Goal: Book appointment/travel/reservation: Book appointment/travel/reservation

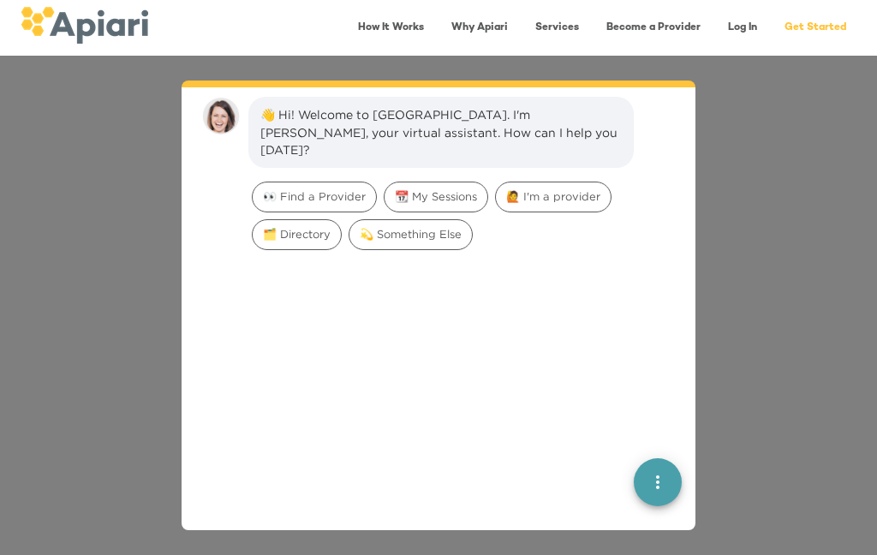
scroll to position [24, 0]
click at [337, 186] on span "👀 Find a Provider" at bounding box center [314, 194] width 123 height 16
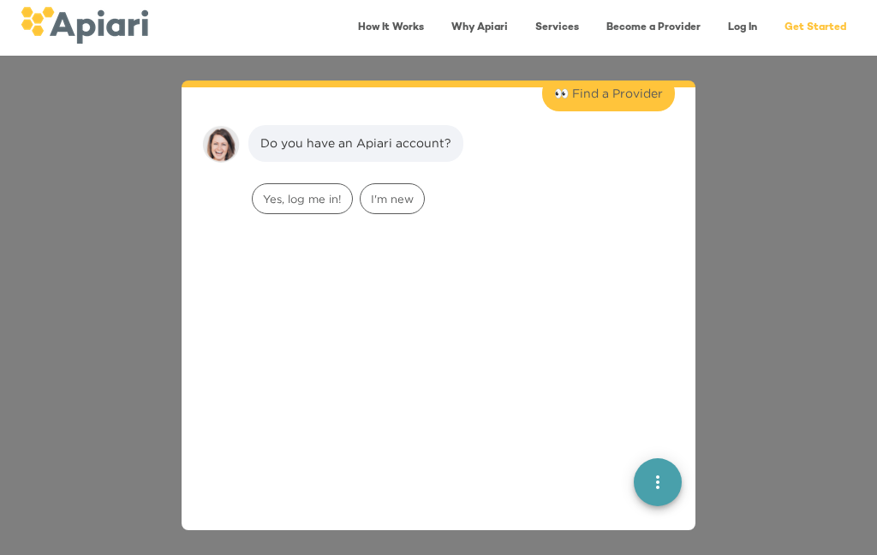
scroll to position [140, 0]
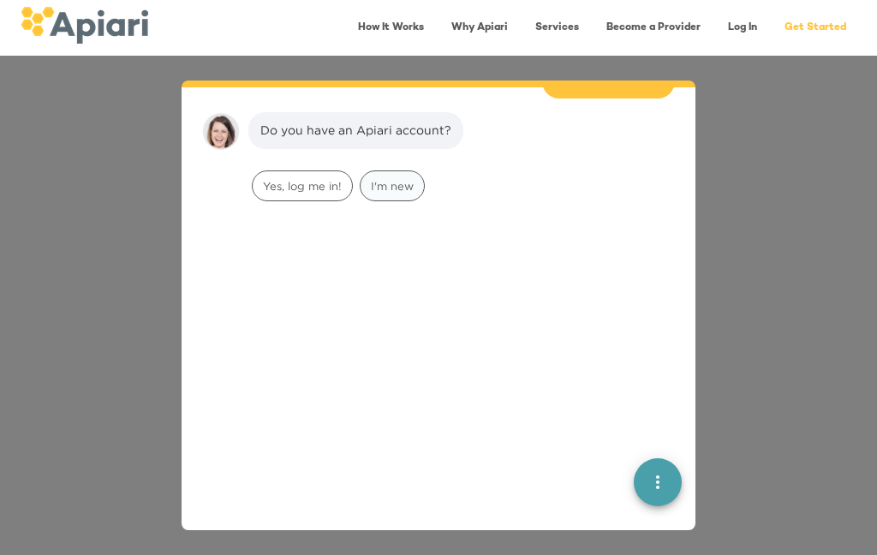
click at [404, 178] on span "I'm new" at bounding box center [392, 186] width 63 height 16
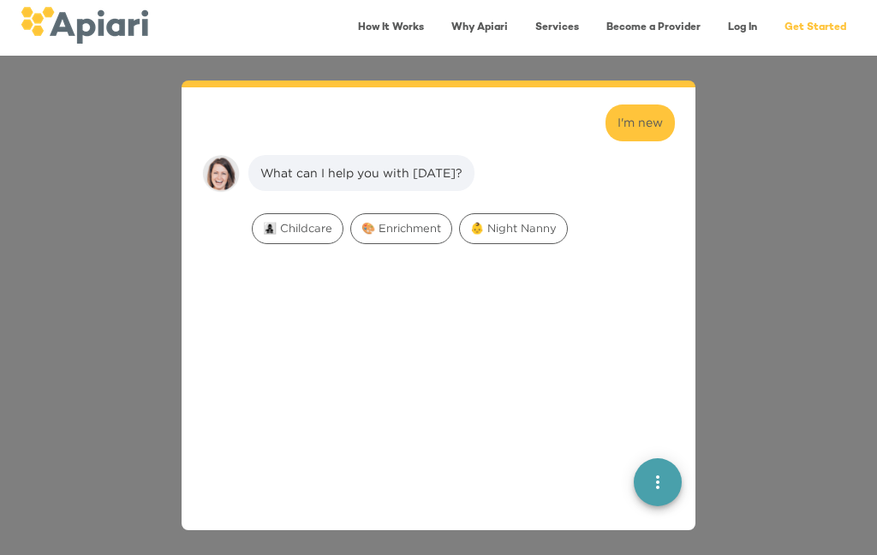
scroll to position [249, 0]
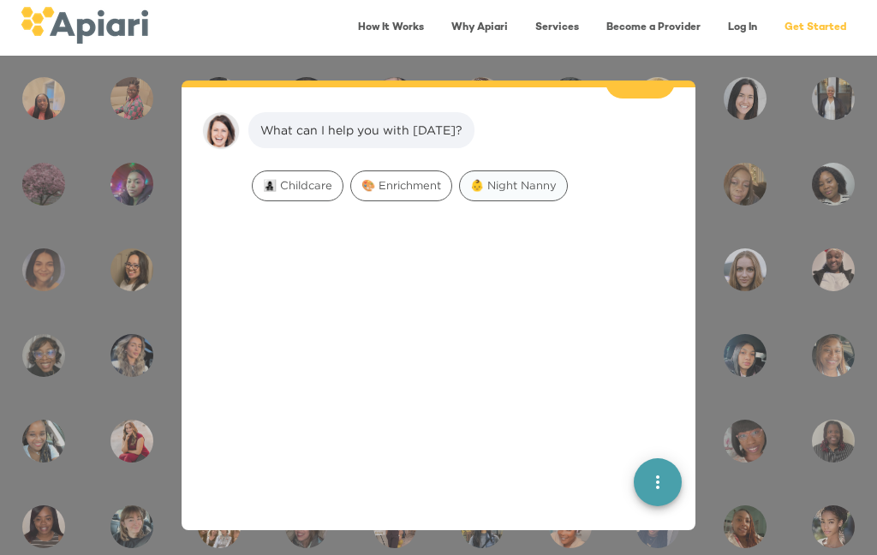
click at [523, 177] on span "👶 Night Nanny" at bounding box center [513, 185] width 107 height 16
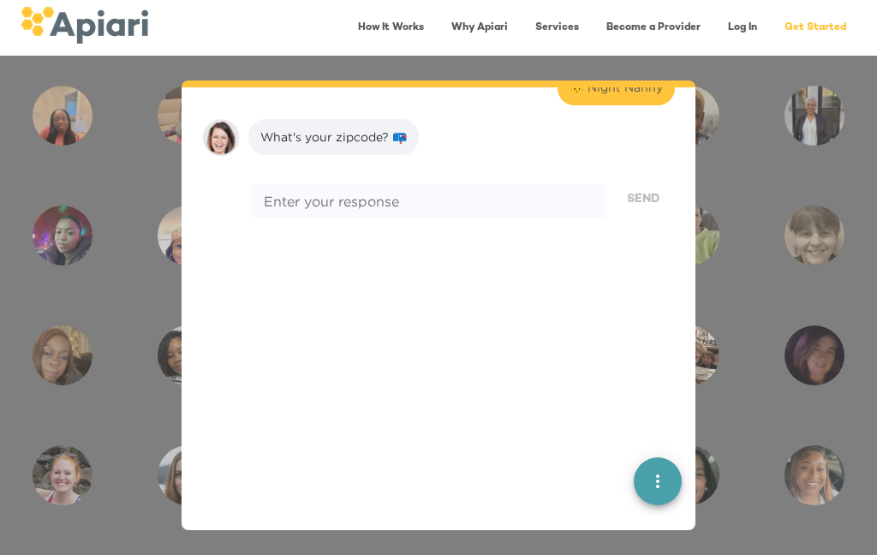
scroll to position [357, 0]
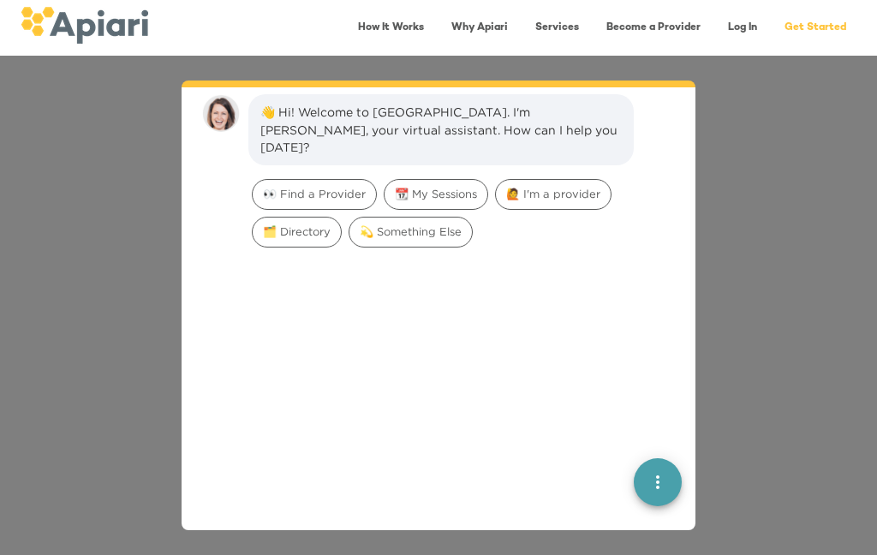
scroll to position [24, 0]
click at [335, 186] on span "👀 Find a Provider" at bounding box center [314, 194] width 123 height 16
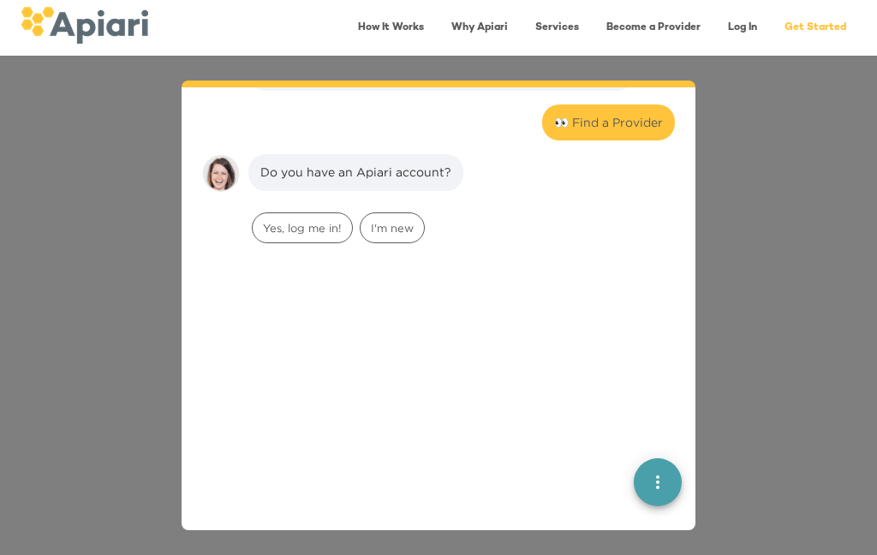
scroll to position [140, 0]
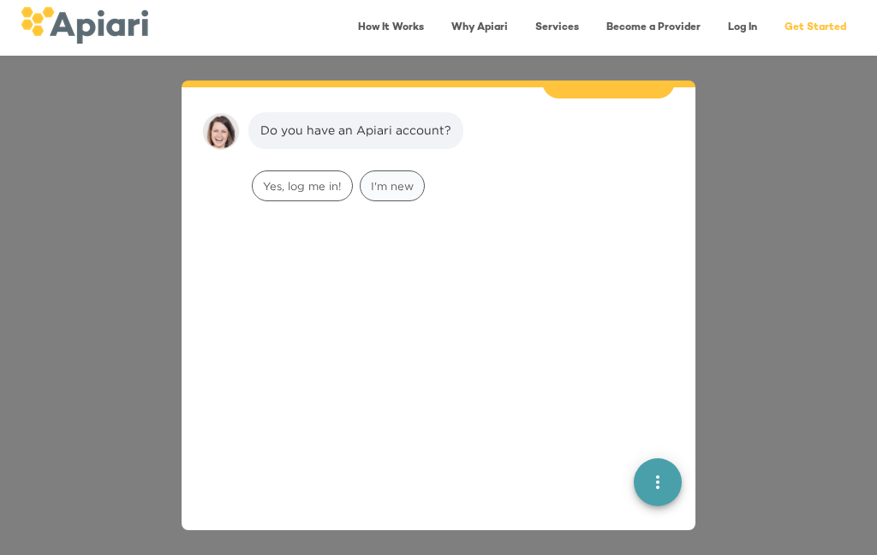
click at [408, 178] on span "I'm new" at bounding box center [392, 186] width 63 height 16
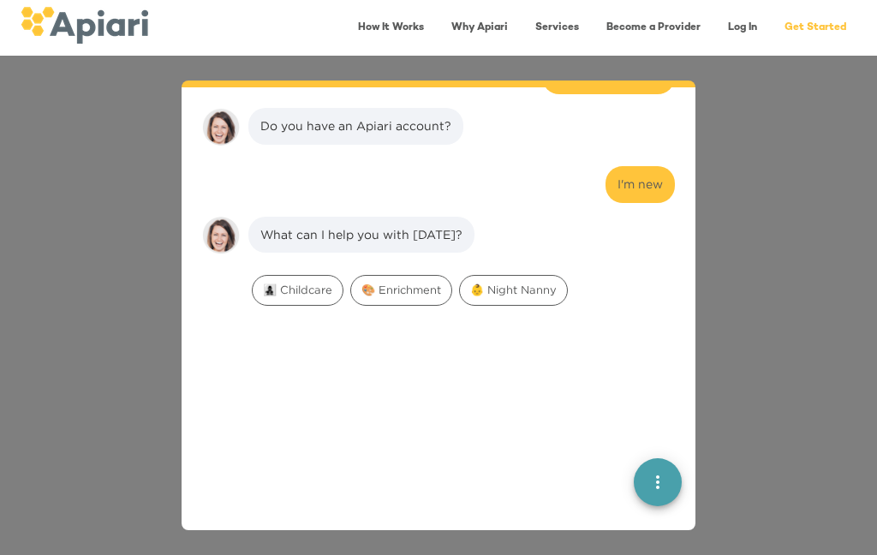
scroll to position [249, 0]
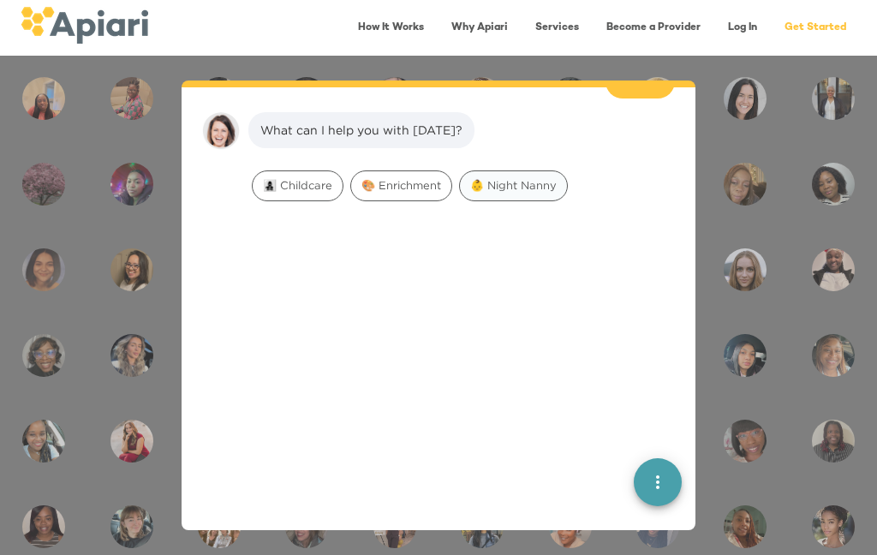
click at [533, 177] on span "👶 Night Nanny" at bounding box center [513, 185] width 107 height 16
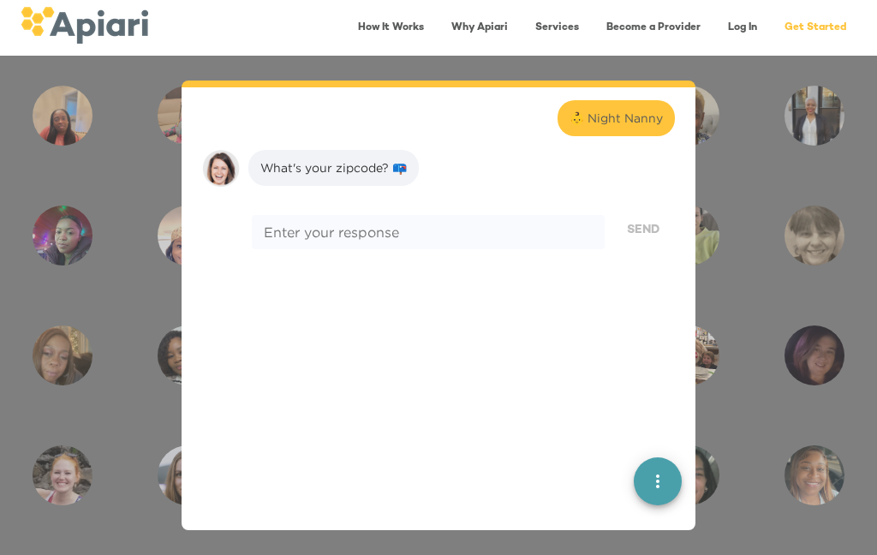
scroll to position [357, 0]
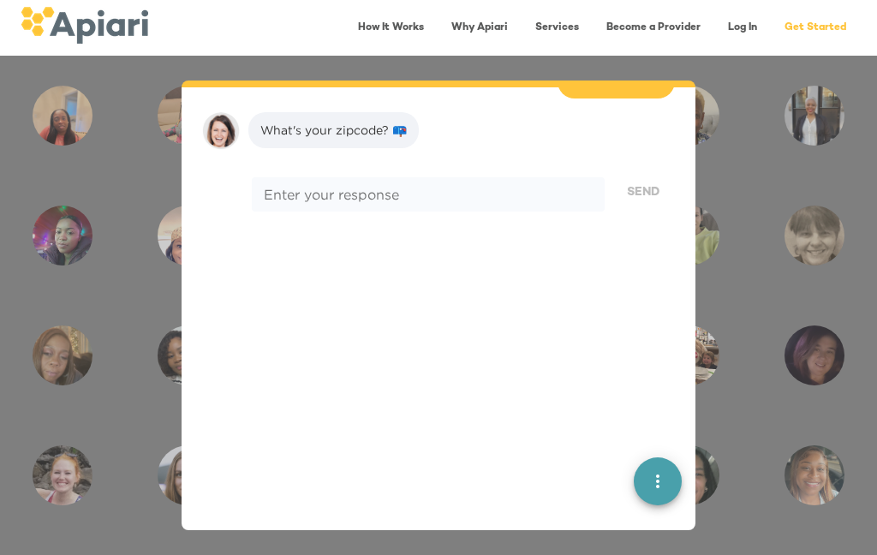
click at [445, 186] on textarea at bounding box center [428, 194] width 329 height 16
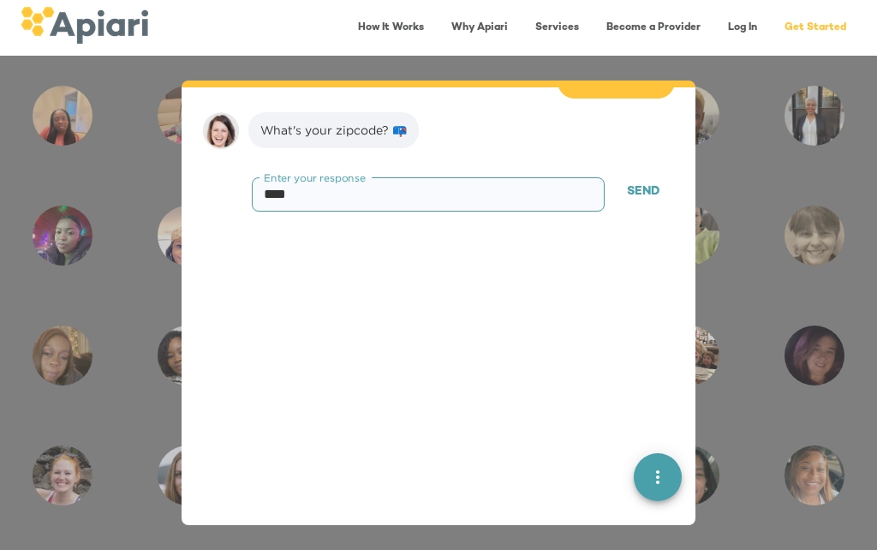
type textarea "*****"
click at [651, 182] on span "Send" at bounding box center [643, 192] width 33 height 21
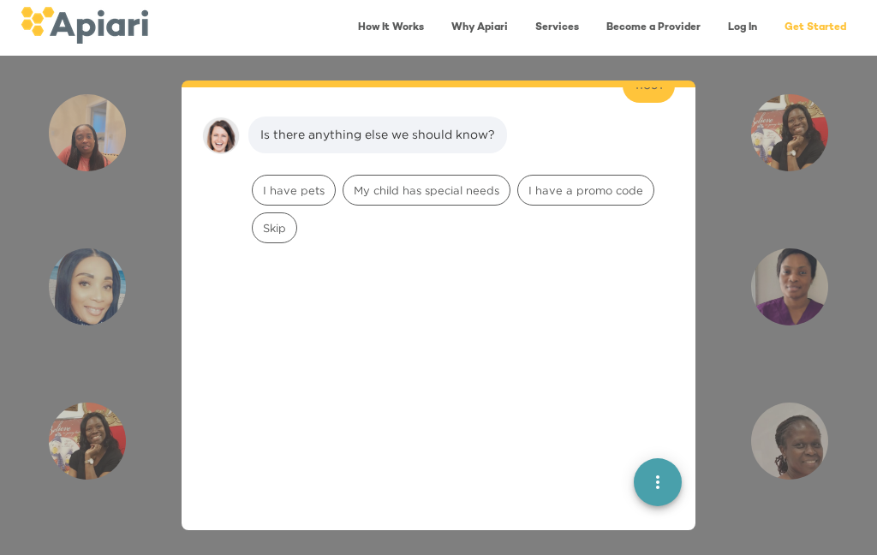
scroll to position [466, 0]
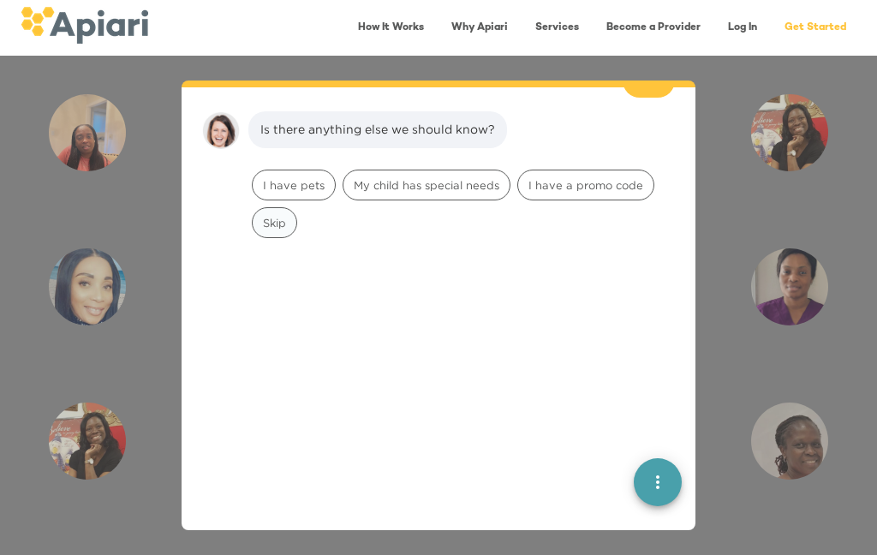
click at [283, 215] on span "Skip" at bounding box center [275, 223] width 44 height 16
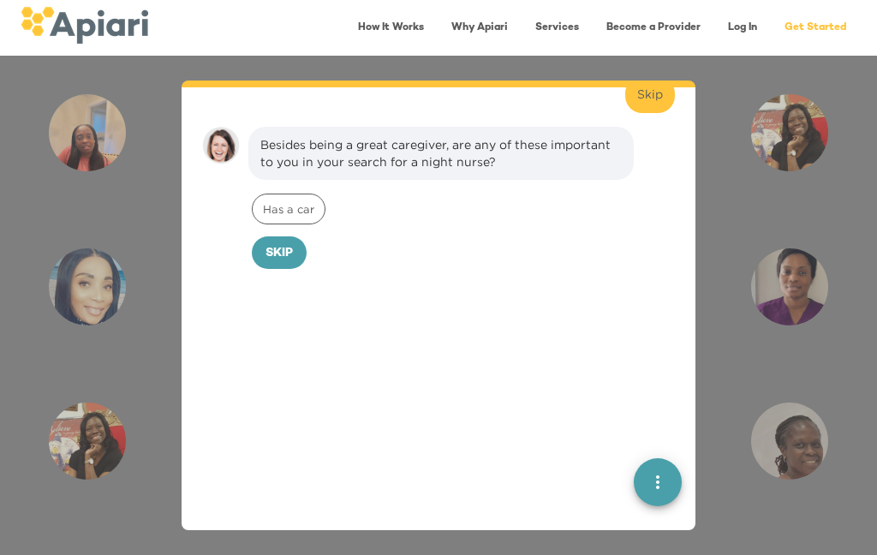
scroll to position [574, 0]
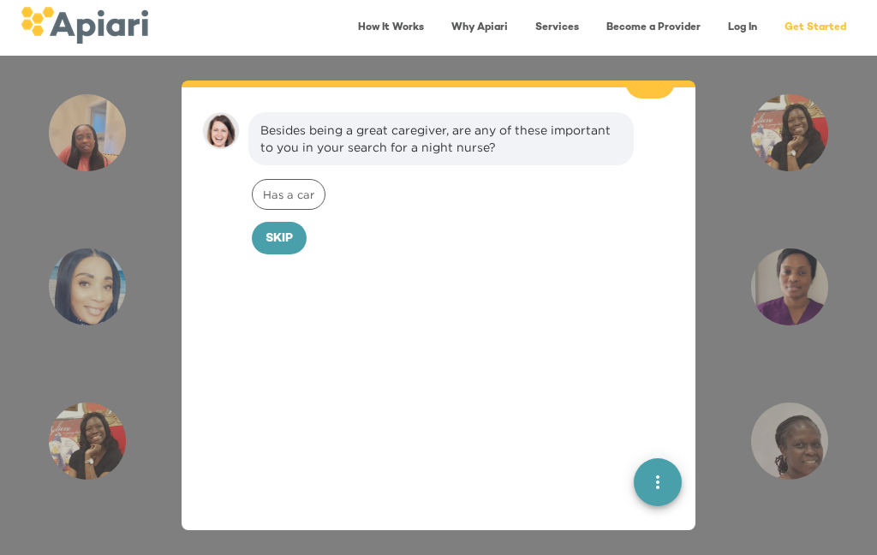
click at [280, 229] on span "Skip" at bounding box center [278, 239] width 27 height 21
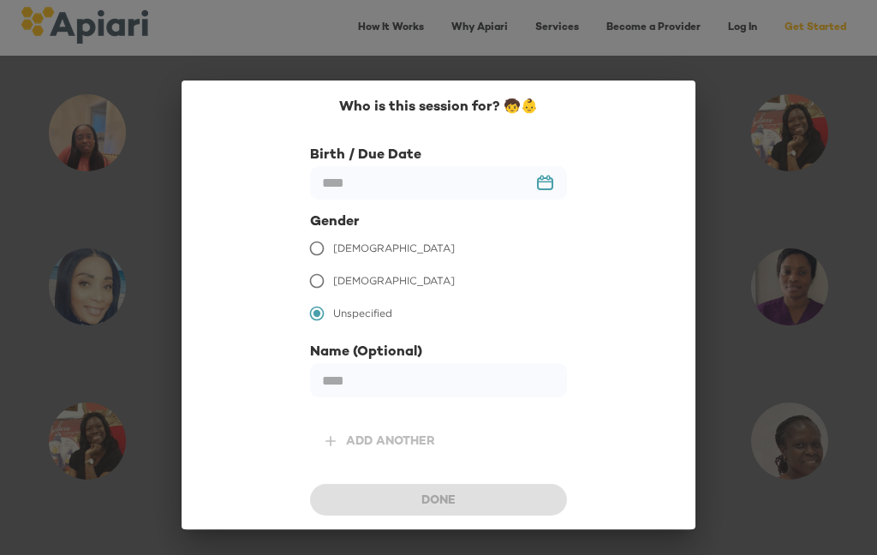
scroll to position [690, 0]
click at [399, 193] on input "text" at bounding box center [438, 182] width 257 height 33
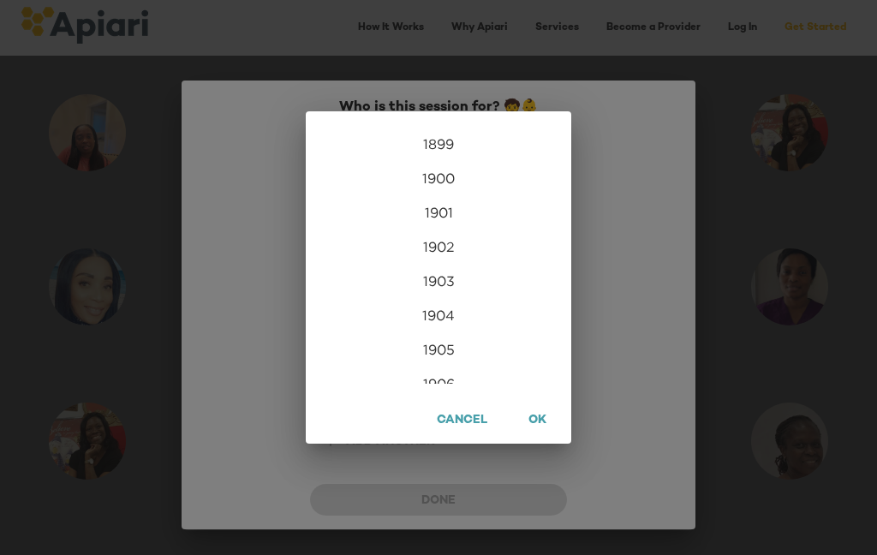
scroll to position [4144, 0]
click at [448, 323] on div "2025" at bounding box center [439, 324] width 252 height 34
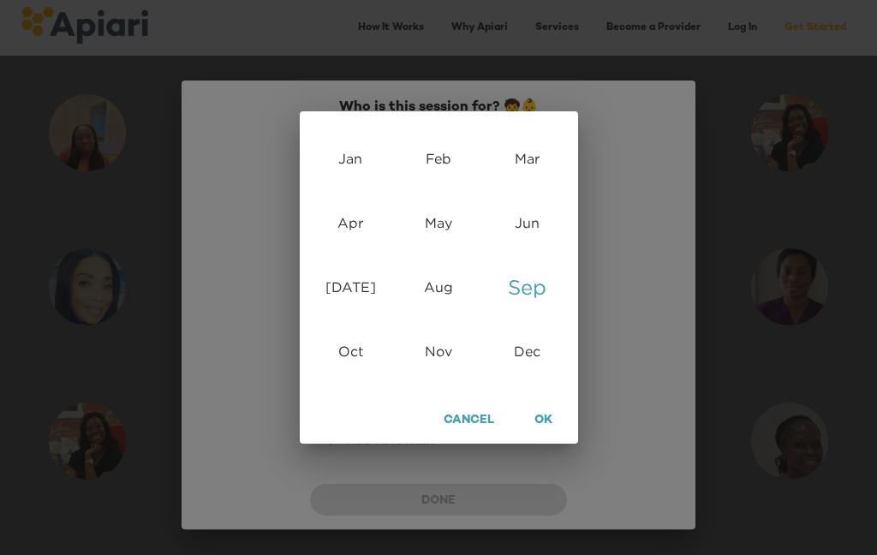
click at [534, 295] on div "Sep" at bounding box center [527, 287] width 88 height 64
type input "**********"
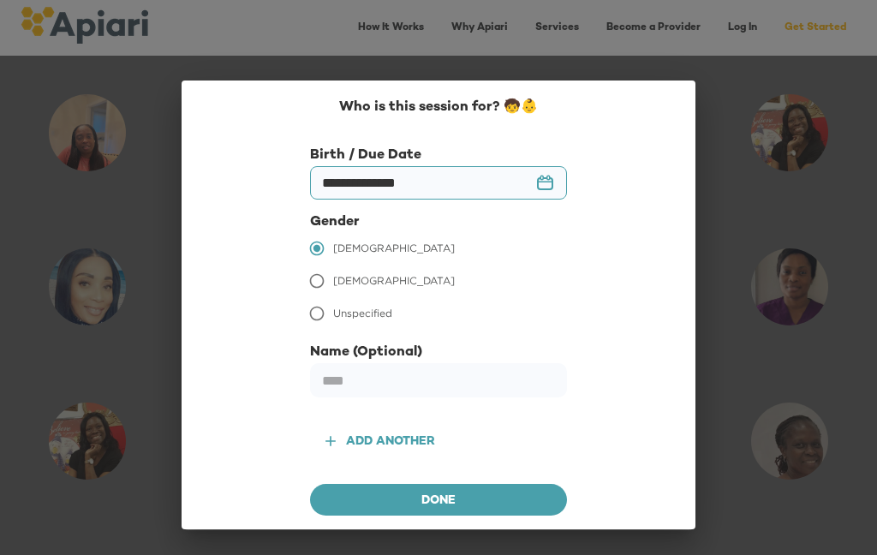
click at [468, 491] on span "Done" at bounding box center [438, 501] width 229 height 21
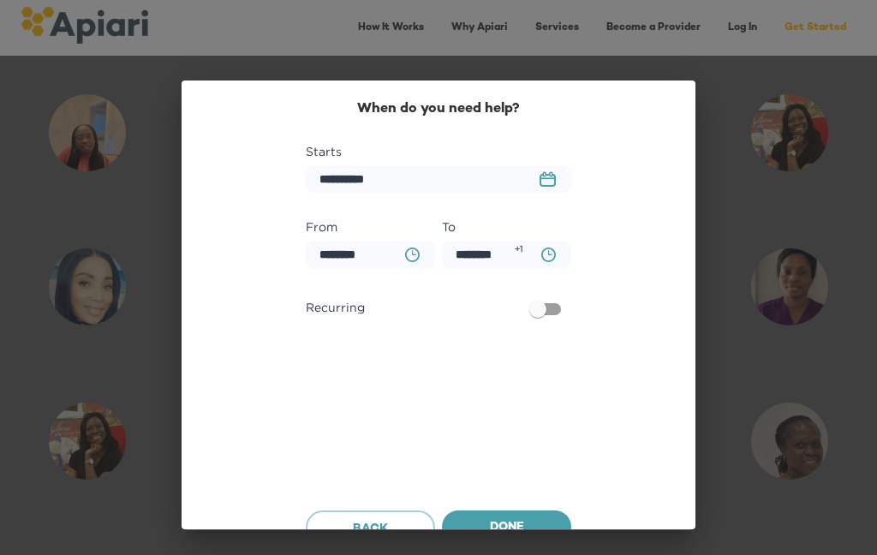
scroll to position [0, 0]
click at [370, 248] on input "********" at bounding box center [370, 255] width 129 height 28
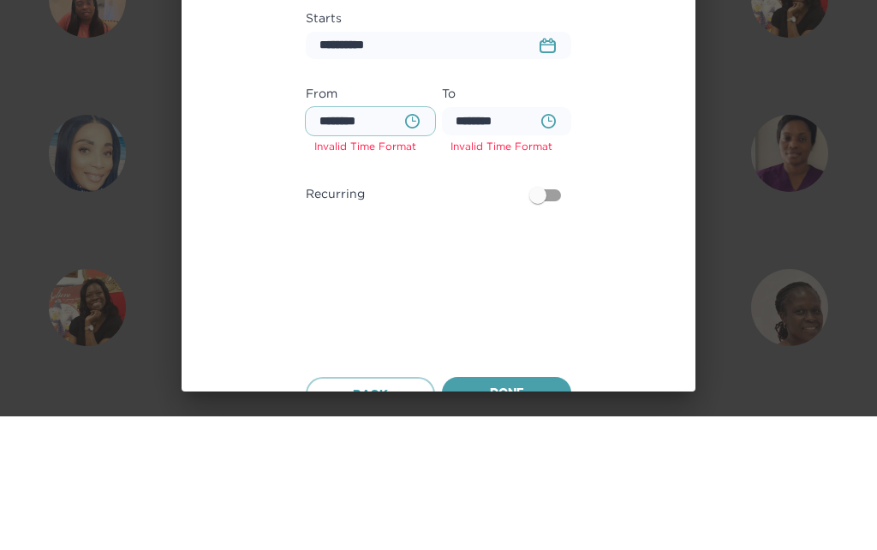
type input "********"
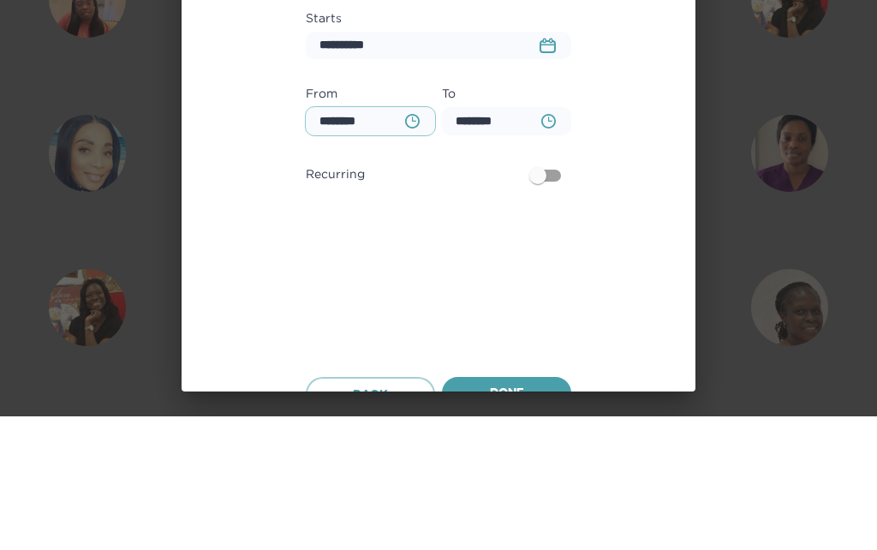
click at [384, 241] on input "********" at bounding box center [370, 255] width 129 height 28
click at [418, 247] on icon "BA0D2328-0349-4FFE-B945-982DA367CA30 Created with sketchtool." at bounding box center [412, 254] width 15 height 15
type input "********"
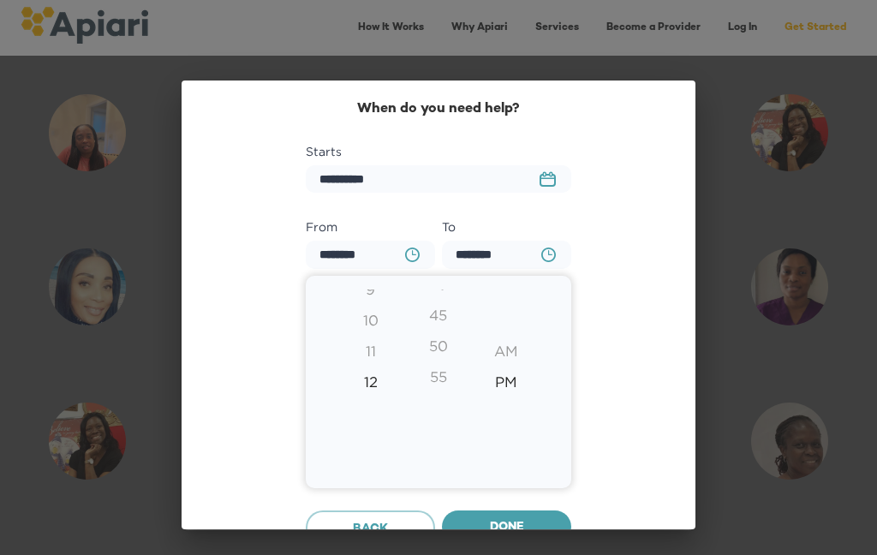
type input "********"
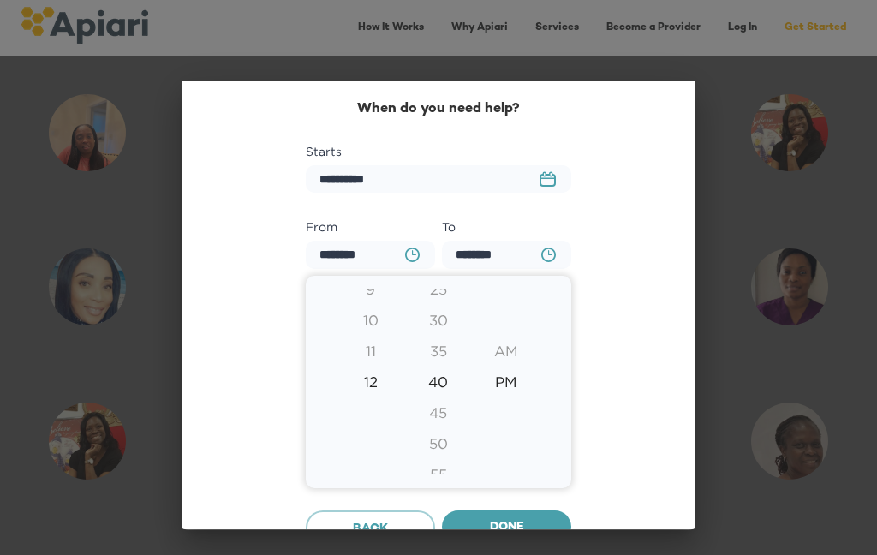
type input "********"
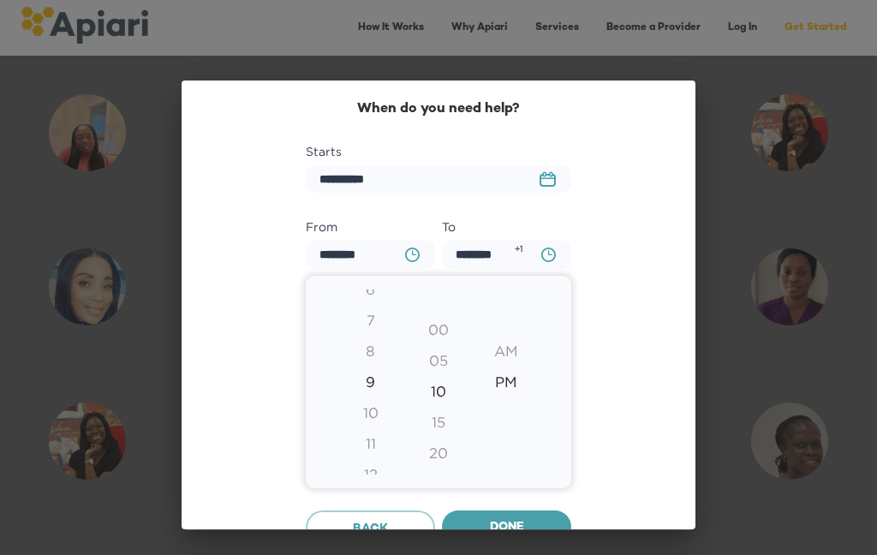
type input "********"
click at [515, 511] on div at bounding box center [438, 277] width 877 height 555
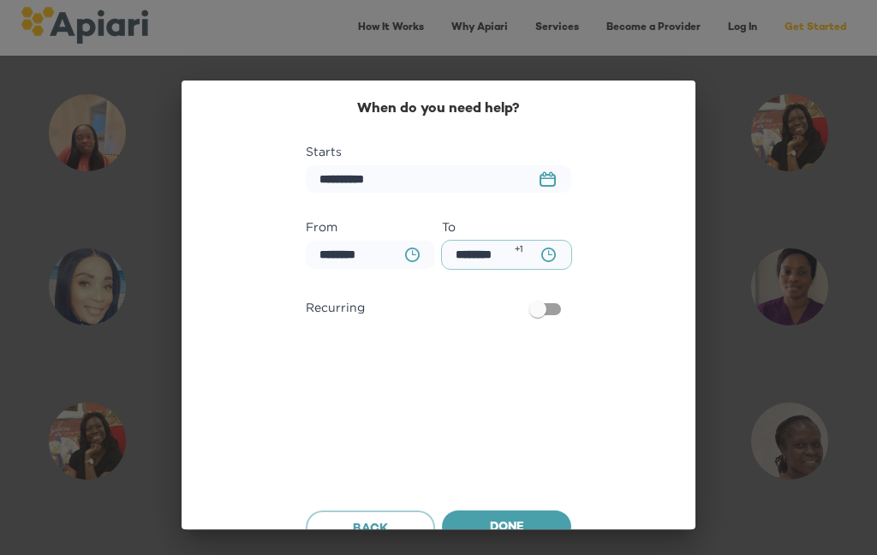
click at [514, 254] on input "********" at bounding box center [506, 255] width 129 height 28
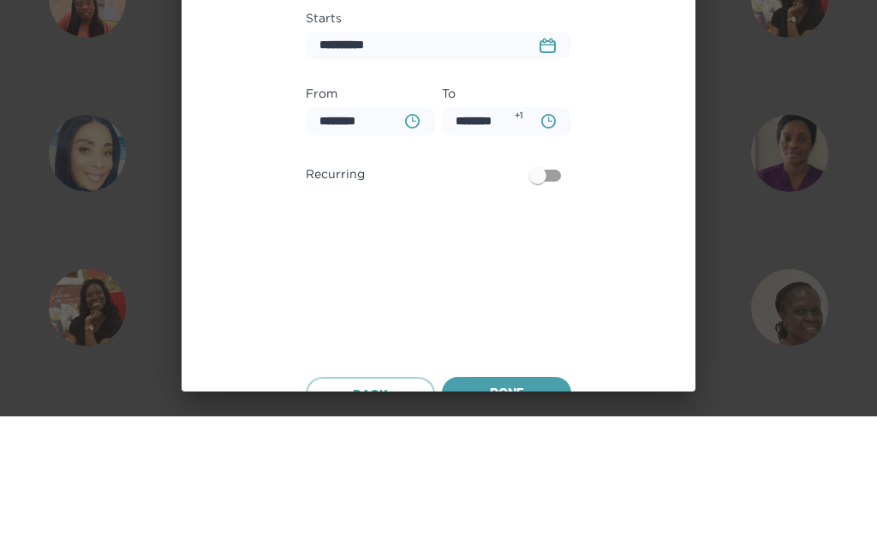
click at [563, 237] on button "BA0D2328-0349-4FFE-B945-982DA367CA30 Created with sketchtool." at bounding box center [548, 254] width 35 height 35
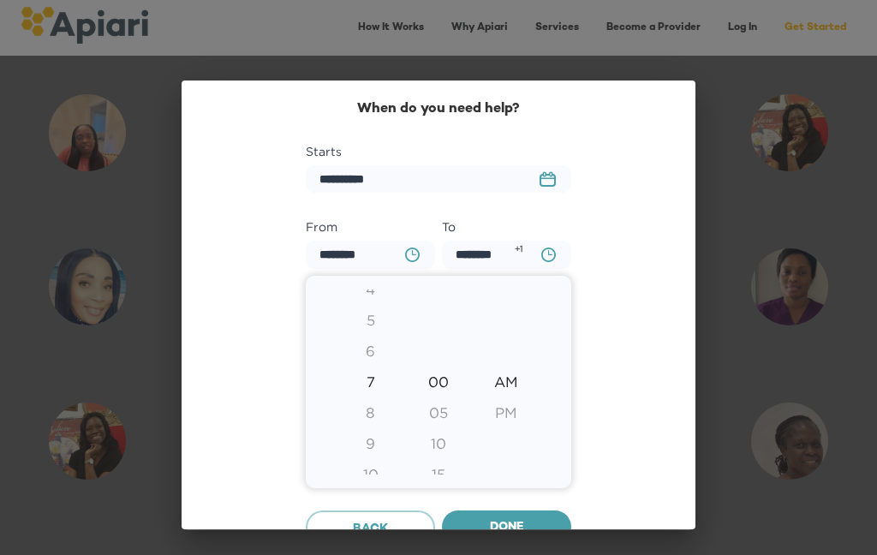
click at [372, 441] on div "9" at bounding box center [371, 443] width 68 height 31
type input "********"
click at [520, 520] on div at bounding box center [438, 277] width 877 height 555
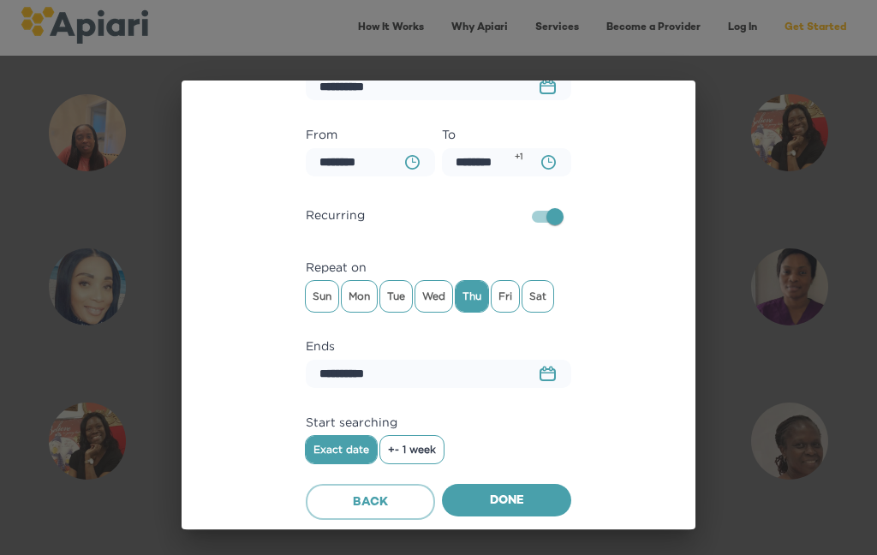
scroll to position [92, 0]
click at [429, 448] on span "+- 1 week" at bounding box center [412, 450] width 48 height 12
click at [351, 447] on span "Exact date" at bounding box center [341, 450] width 56 height 12
click at [430, 450] on span "+- 1 week" at bounding box center [412, 450] width 48 height 12
click at [527, 492] on span "Done" at bounding box center [507, 501] width 102 height 21
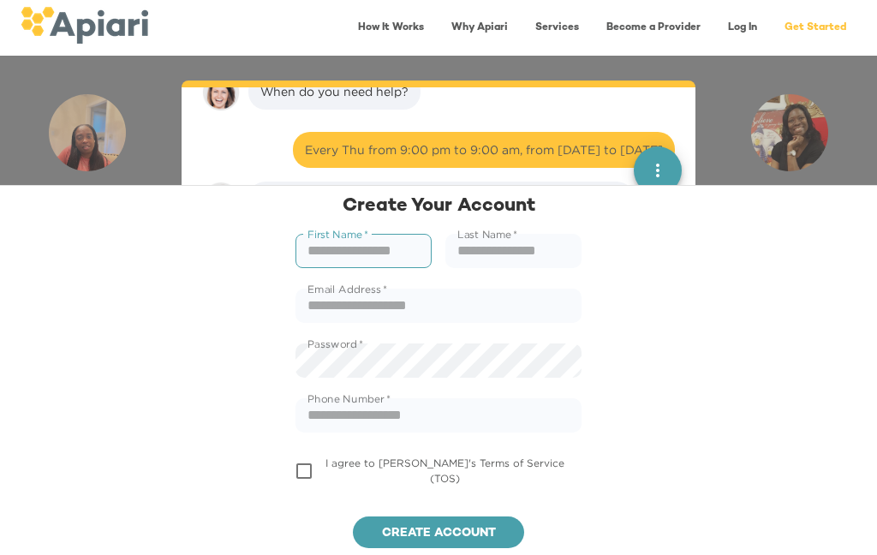
scroll to position [848, 0]
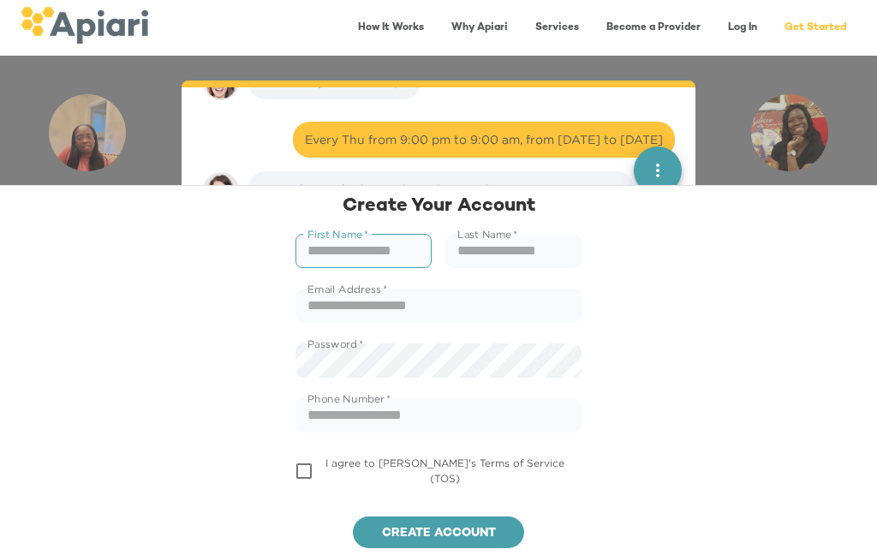
click at [552, 134] on div "Every Thu from 9:00 pm to 9:00 am, from [DATE] to [DATE]" at bounding box center [484, 139] width 358 height 17
click at [588, 140] on div "Every Thu from 9:00 pm to 9:00 am, from [DATE] to [DATE]" at bounding box center [484, 139] width 358 height 17
click at [661, 166] on icon "quick menu" at bounding box center [657, 170] width 21 height 21
click at [617, 108] on div "Undo" at bounding box center [606, 109] width 51 height 34
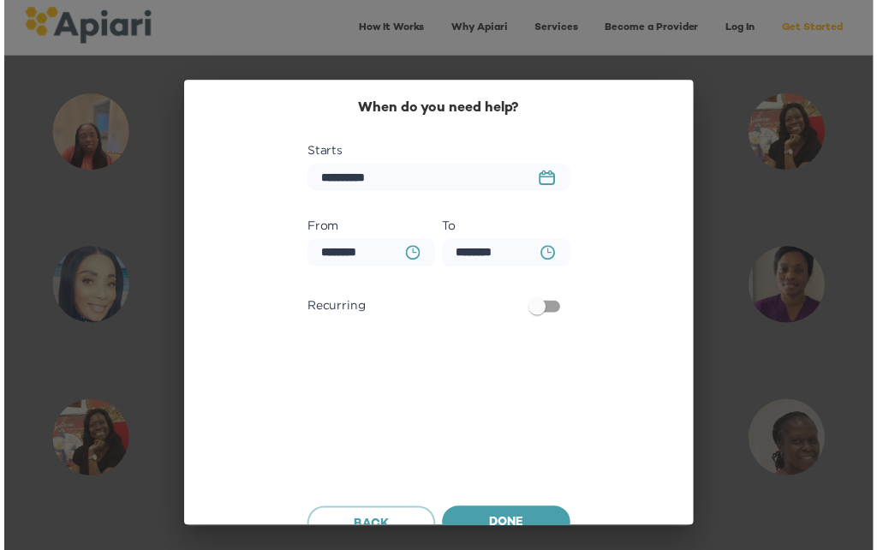
scroll to position [0, 0]
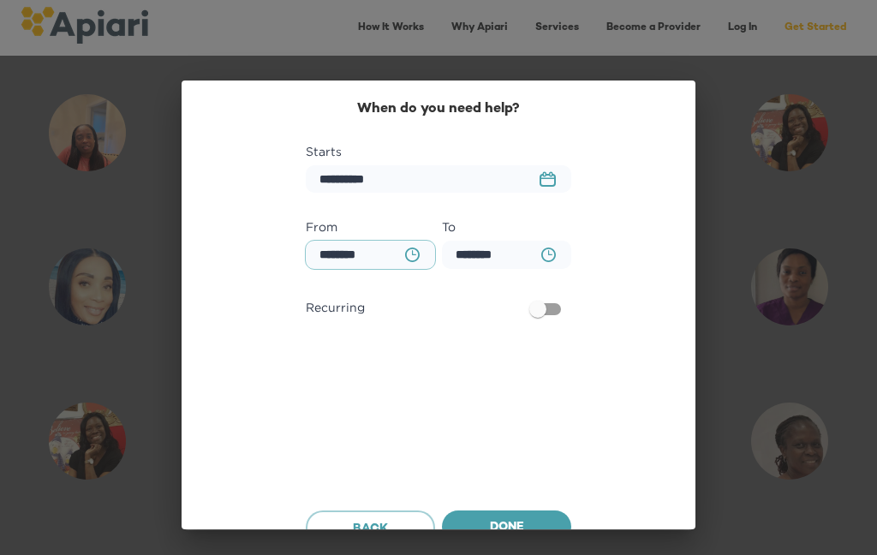
click at [382, 256] on input "********" at bounding box center [370, 255] width 129 height 28
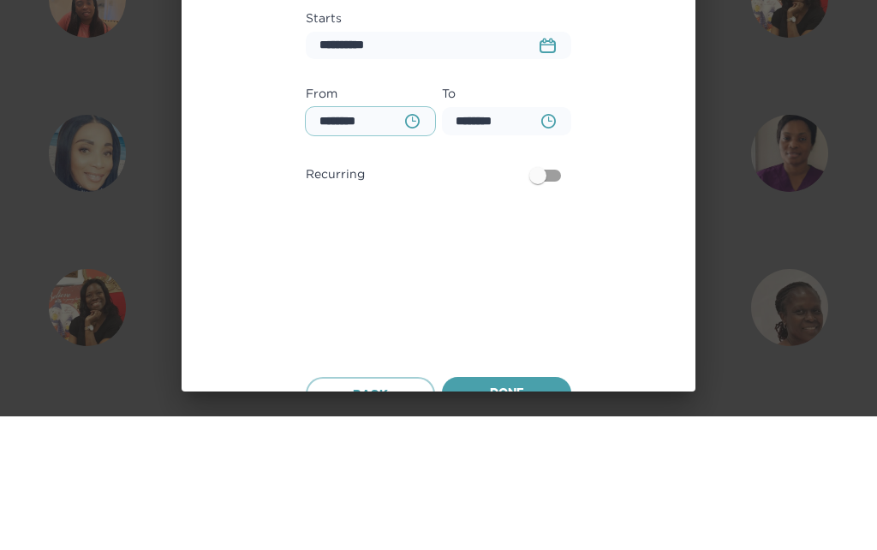
type input "********"
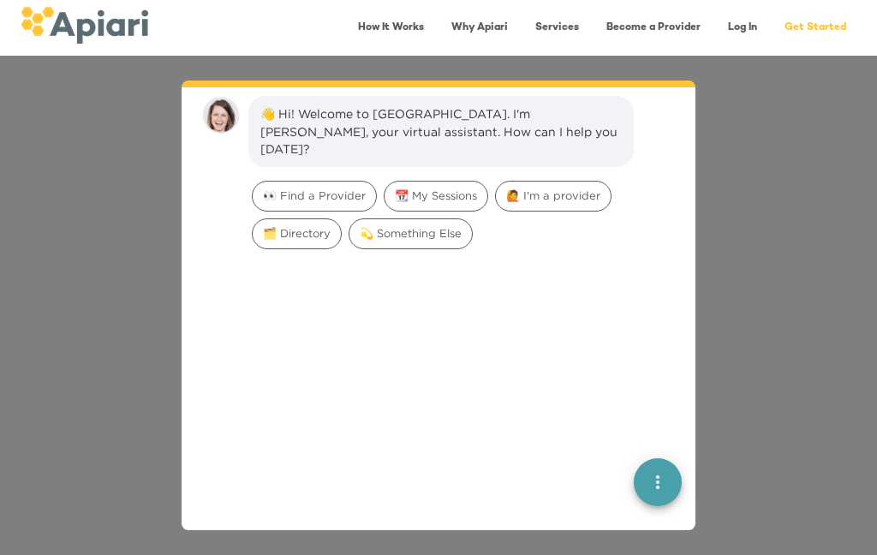
scroll to position [24, 0]
click at [338, 186] on span "👀 Find a Provider" at bounding box center [314, 194] width 123 height 16
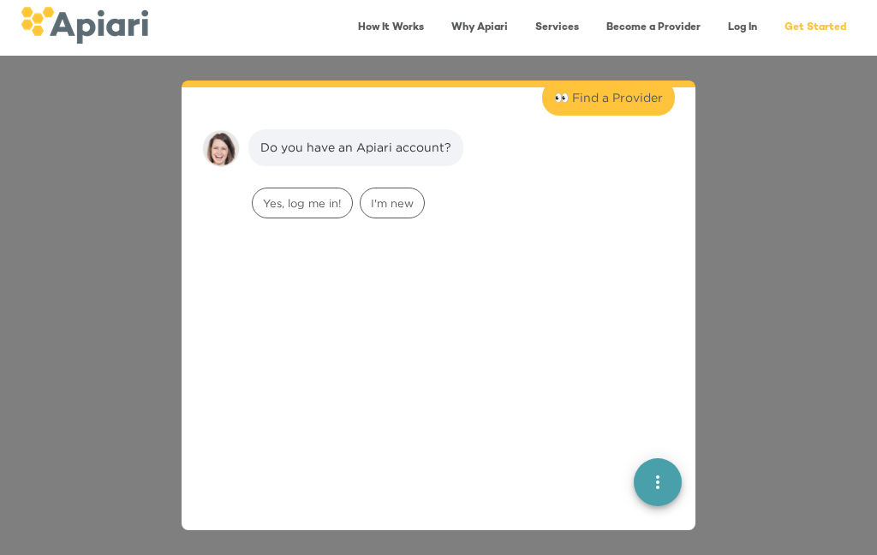
scroll to position [140, 0]
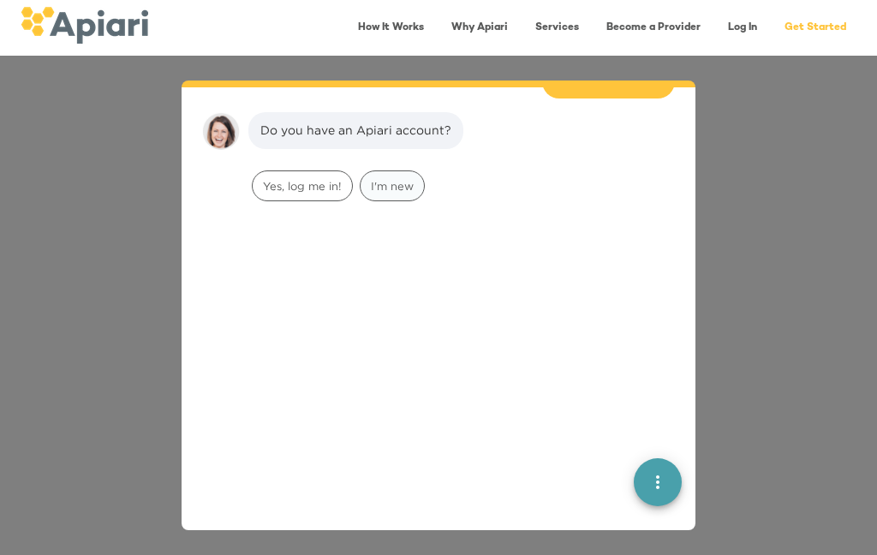
click at [391, 178] on span "I'm new" at bounding box center [392, 186] width 63 height 16
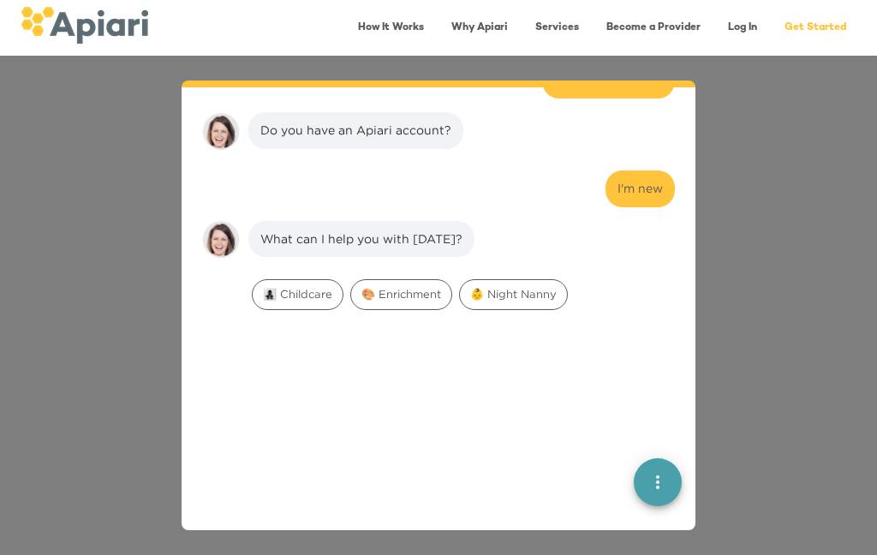
scroll to position [249, 0]
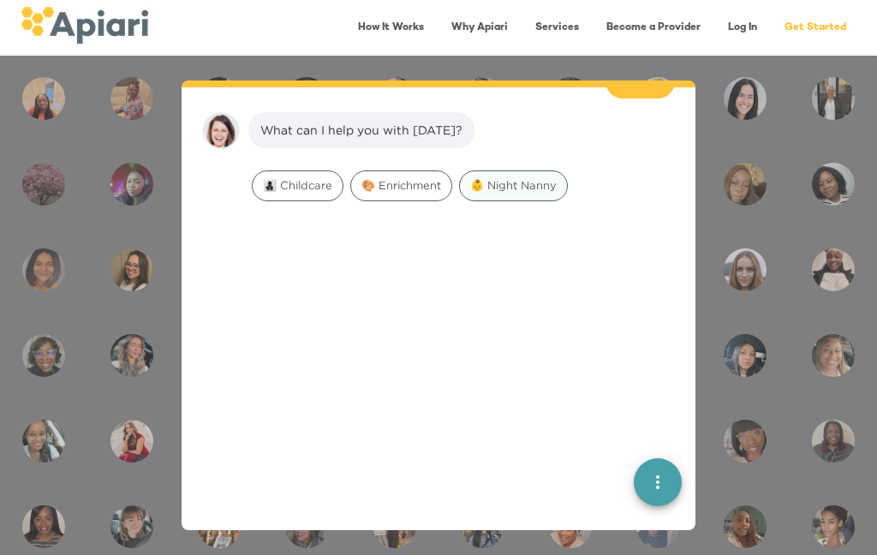
click at [539, 177] on span "👶 Night Nanny" at bounding box center [513, 185] width 107 height 16
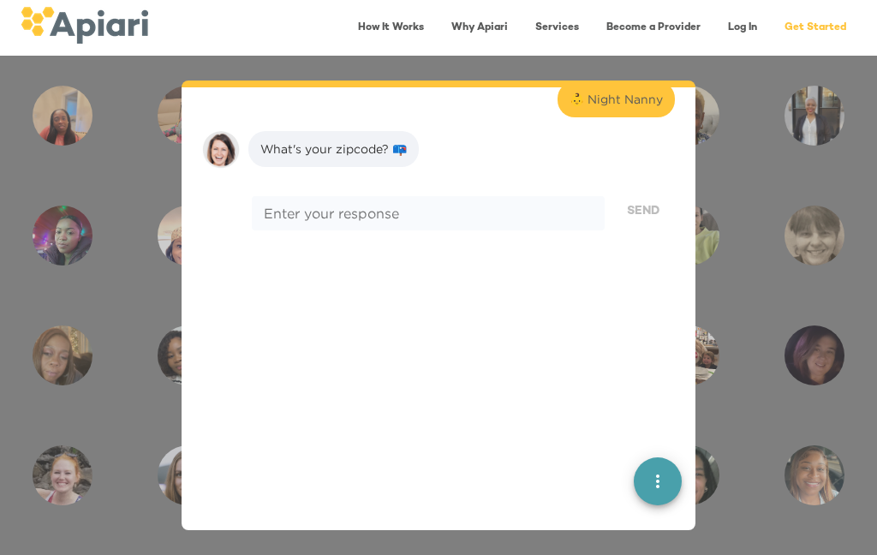
scroll to position [357, 0]
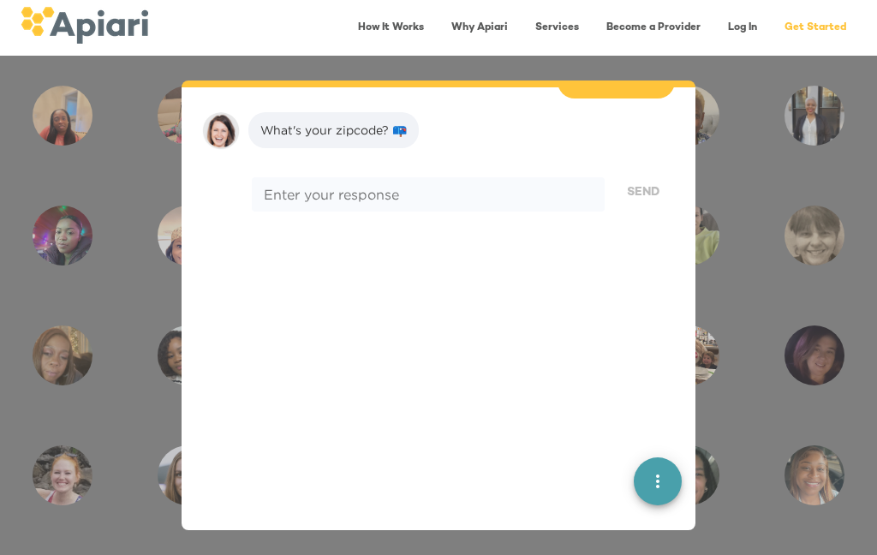
click at [427, 186] on textarea at bounding box center [428, 194] width 329 height 16
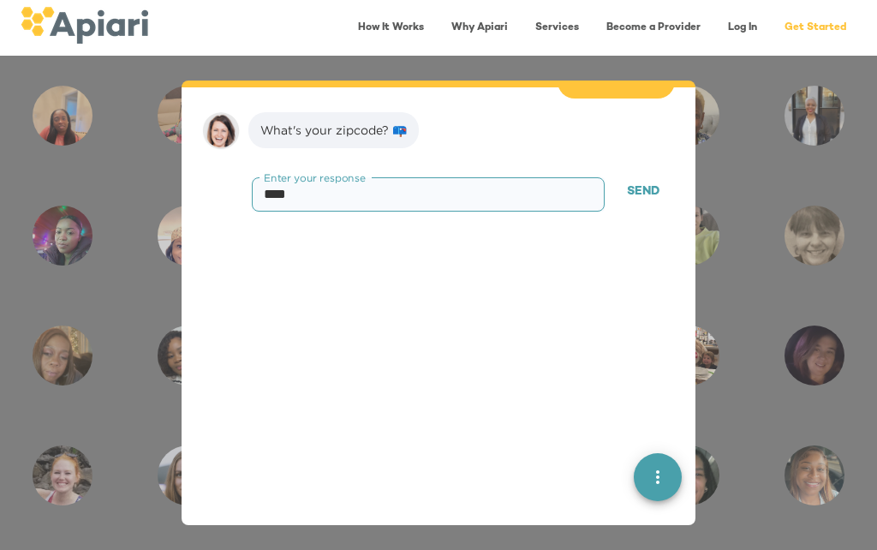
type textarea "*****"
click at [637, 182] on span "Send" at bounding box center [643, 192] width 33 height 21
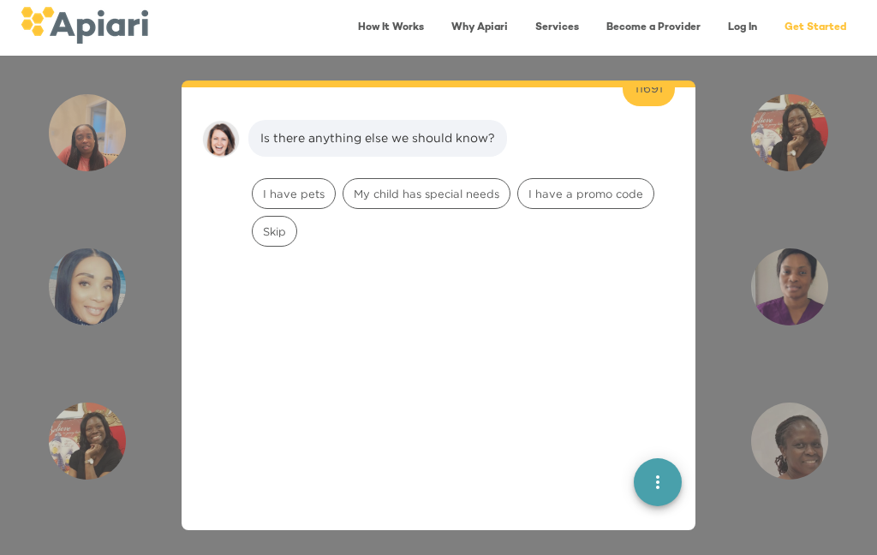
scroll to position [466, 0]
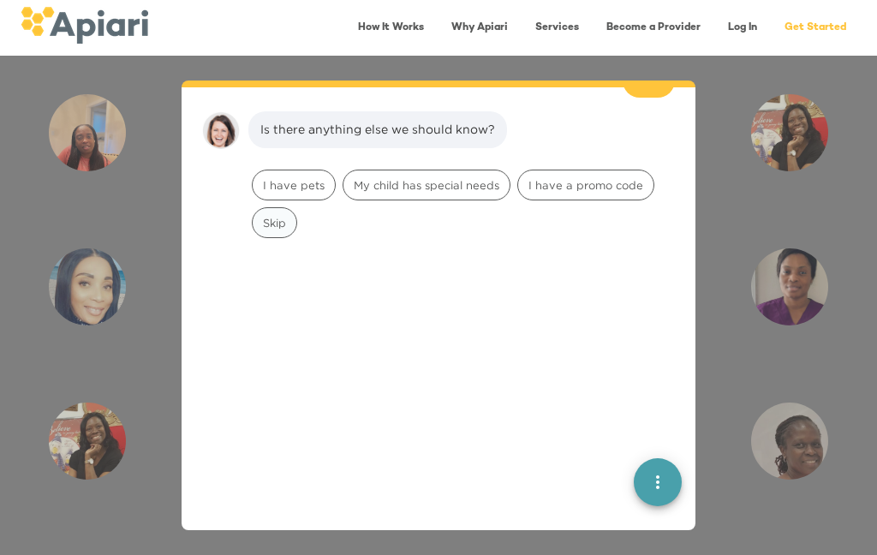
click at [277, 215] on span "Skip" at bounding box center [275, 223] width 44 height 16
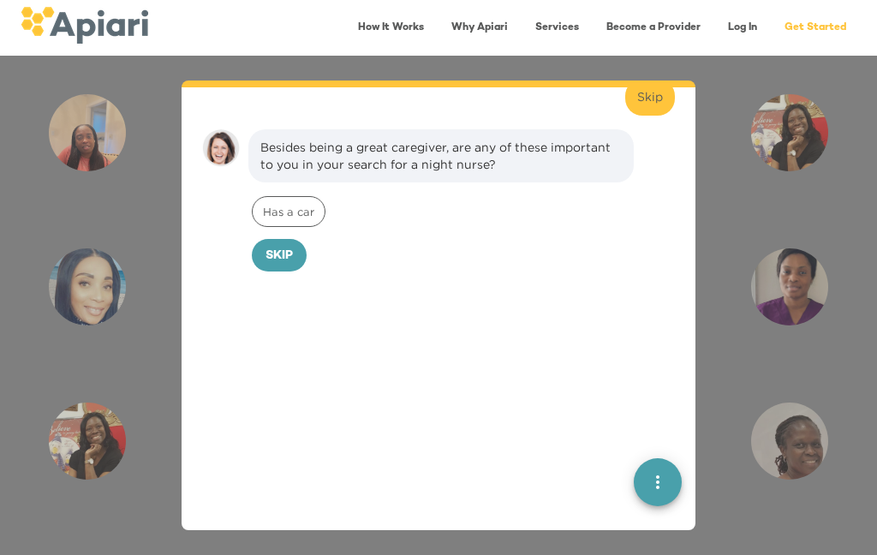
scroll to position [574, 0]
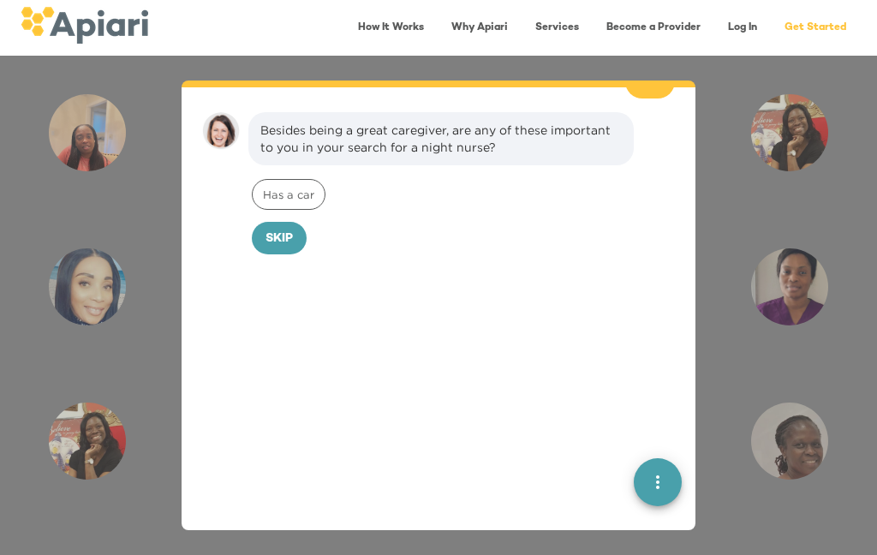
click at [280, 229] on span "Skip" at bounding box center [278, 239] width 27 height 21
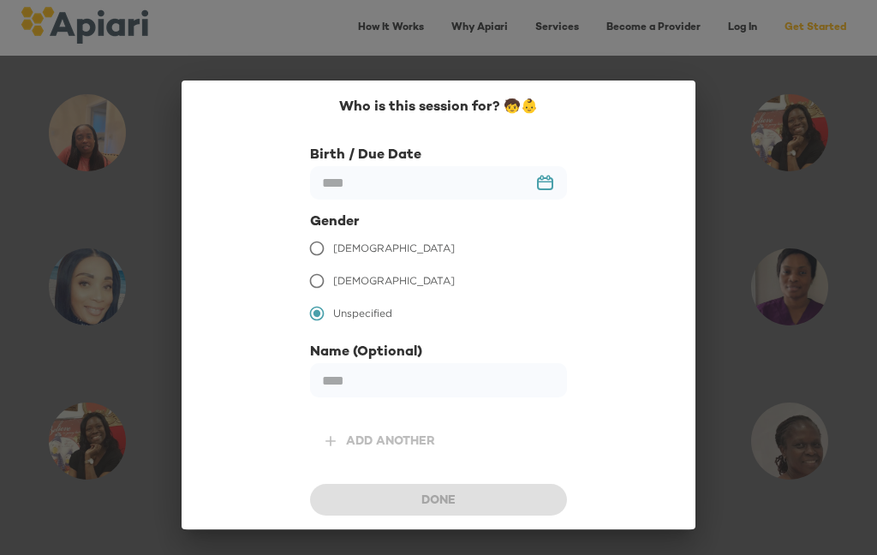
scroll to position [690, 0]
click at [405, 184] on input "text" at bounding box center [438, 182] width 257 height 33
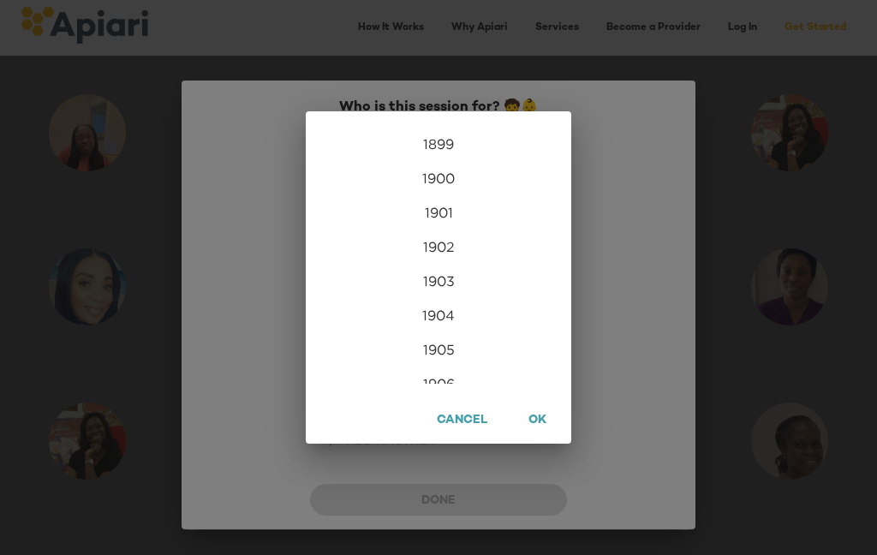
scroll to position [4144, 0]
click at [450, 322] on div "2025" at bounding box center [439, 324] width 252 height 34
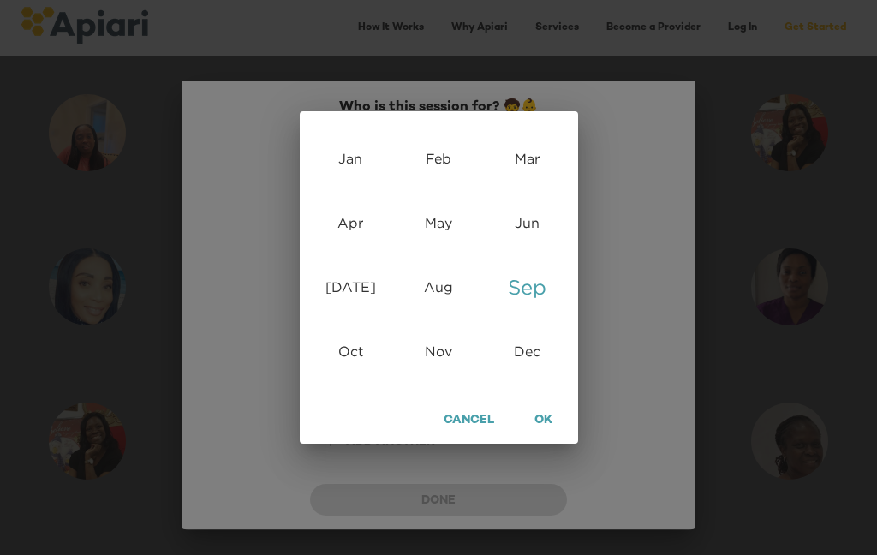
click at [532, 289] on div "Sep" at bounding box center [527, 287] width 88 height 64
type input "**********"
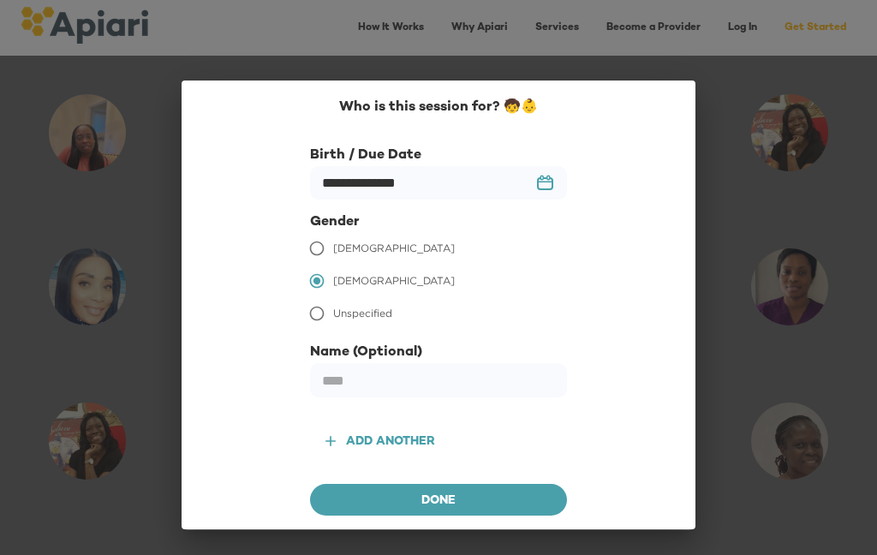
click at [462, 486] on button "Done" at bounding box center [438, 500] width 257 height 33
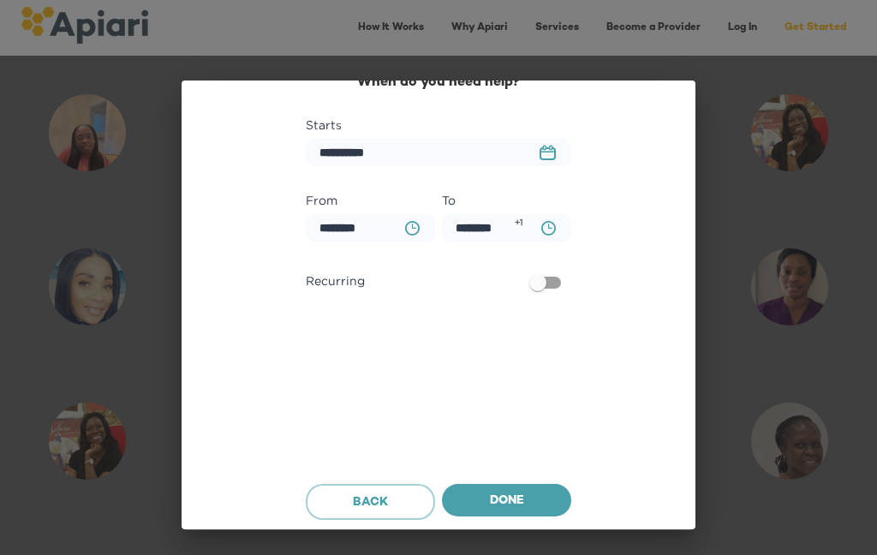
scroll to position [27, 0]
click at [372, 224] on input "********" at bounding box center [370, 228] width 129 height 28
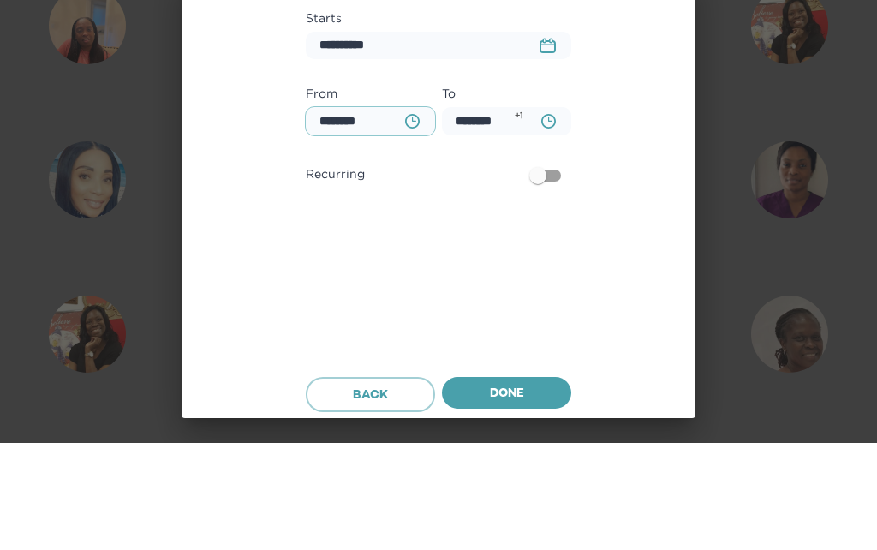
click at [356, 214] on input "********" at bounding box center [370, 228] width 129 height 28
click at [432, 214] on input "********" at bounding box center [370, 228] width 129 height 28
click at [414, 223] on icon "button" at bounding box center [414, 225] width 4 height 5
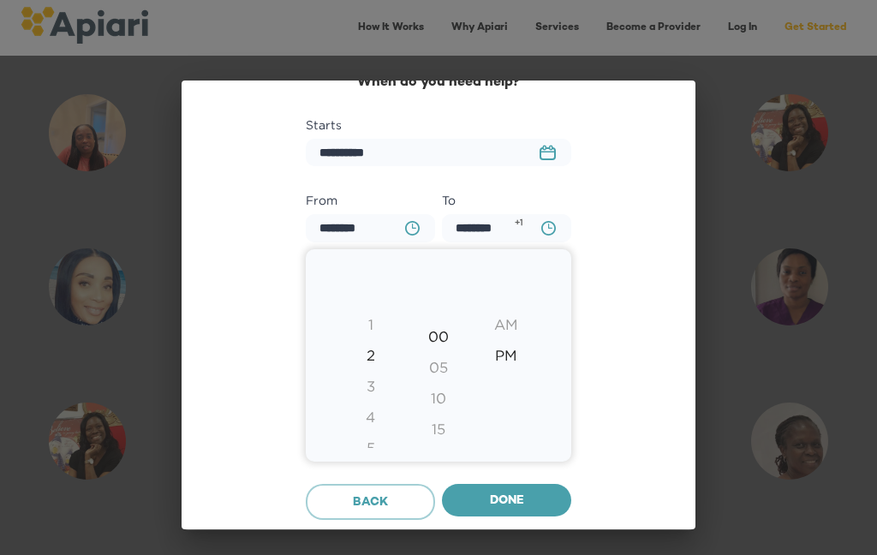
type input "********"
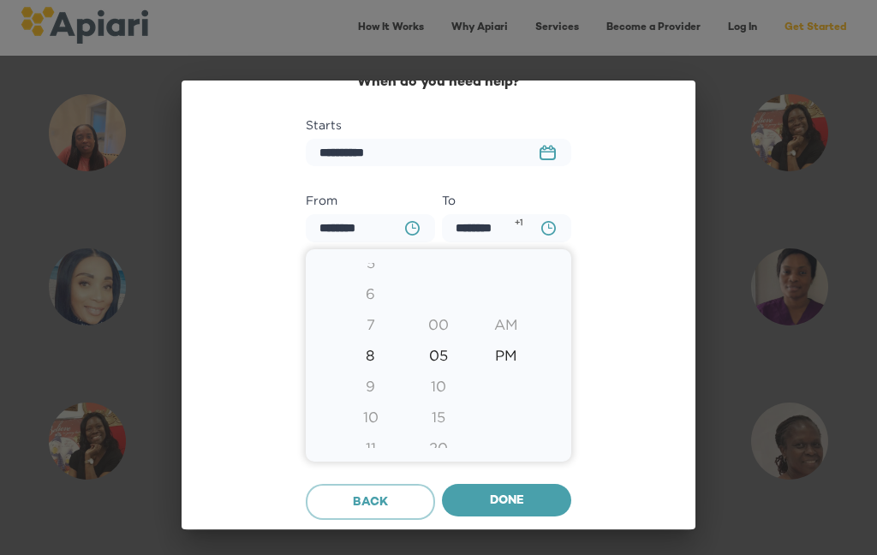
type input "********"
click at [376, 387] on div "9" at bounding box center [371, 386] width 68 height 31
type input "********"
click at [438, 325] on div "00" at bounding box center [438, 324] width 68 height 31
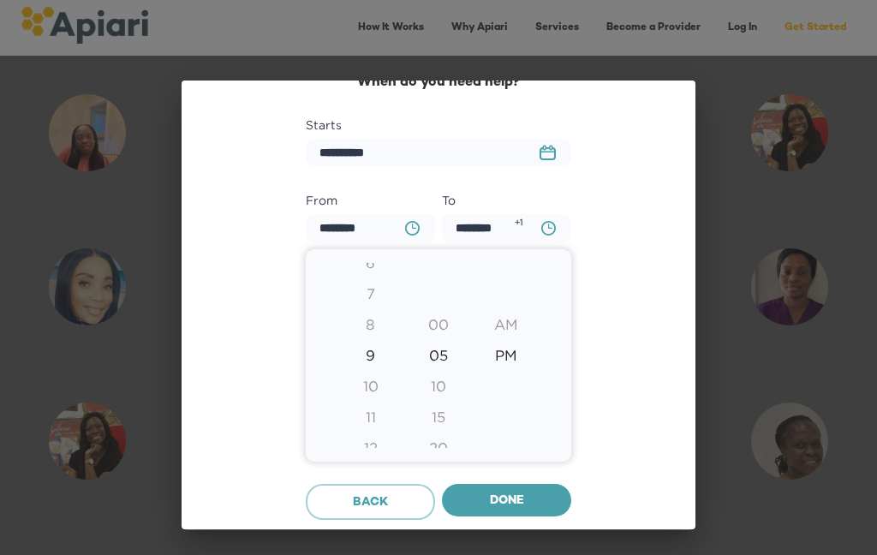
type input "********"
click at [526, 498] on div at bounding box center [438, 277] width 877 height 555
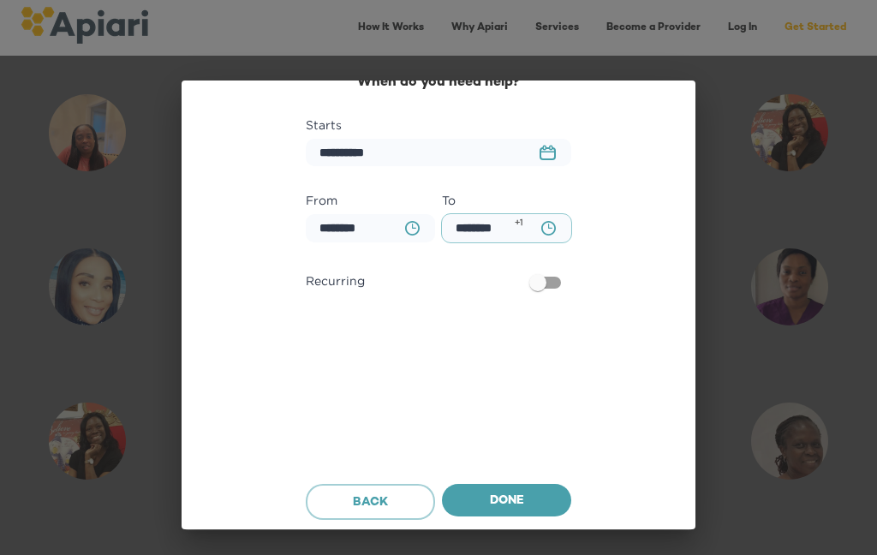
click at [501, 224] on input "********" at bounding box center [506, 228] width 129 height 28
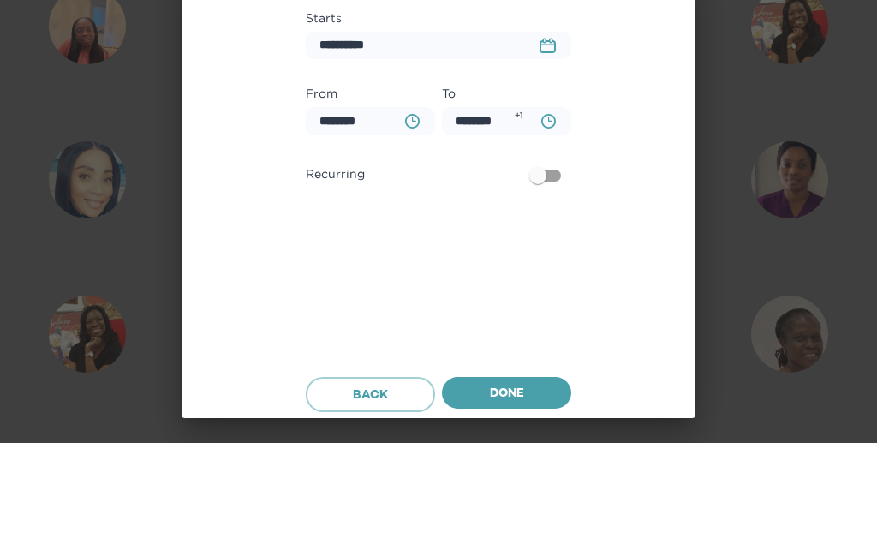
click at [553, 221] on icon "BA0D2328-0349-4FFE-B945-982DA367CA30 Created with sketchtool." at bounding box center [548, 228] width 15 height 15
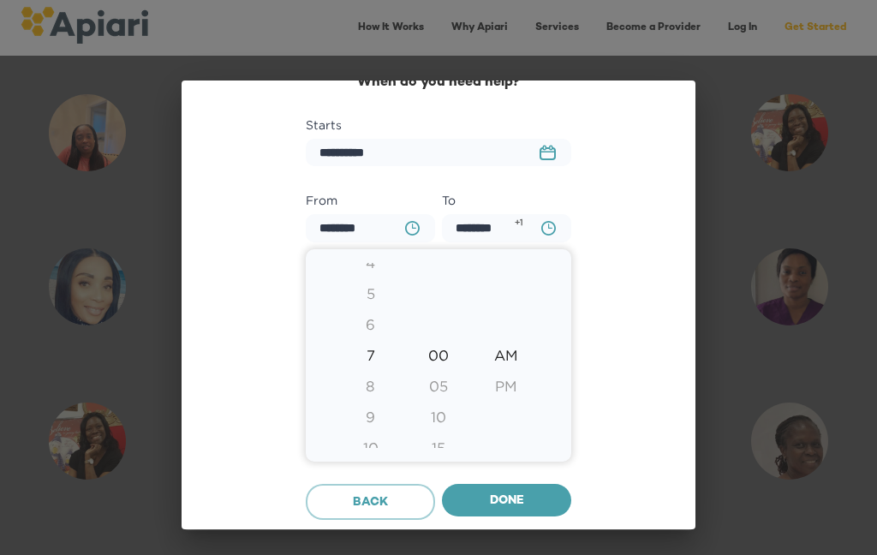
click at [372, 415] on div "9" at bounding box center [371, 417] width 68 height 31
type input "********"
click at [532, 493] on div at bounding box center [438, 277] width 877 height 555
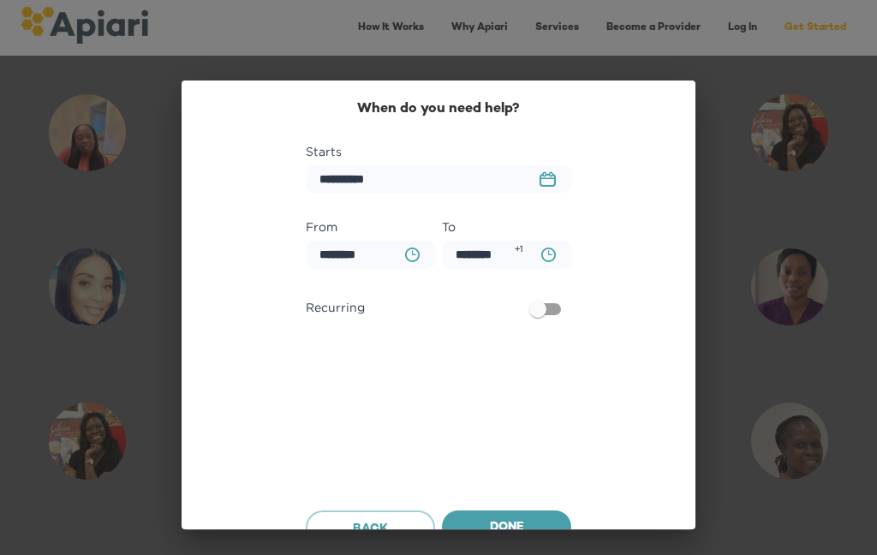
scroll to position [0, 0]
click at [554, 175] on rect "button" at bounding box center [547, 180] width 15 height 11
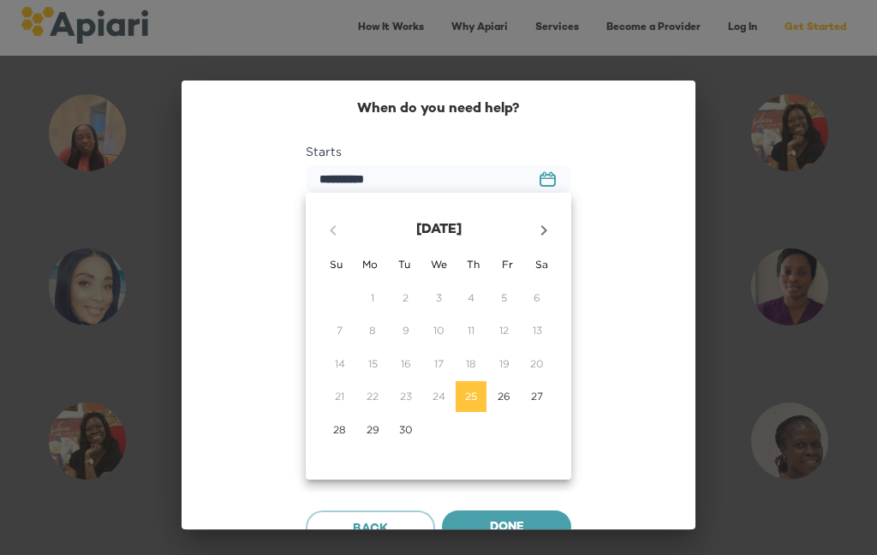
click at [481, 389] on span "25" at bounding box center [471, 396] width 31 height 15
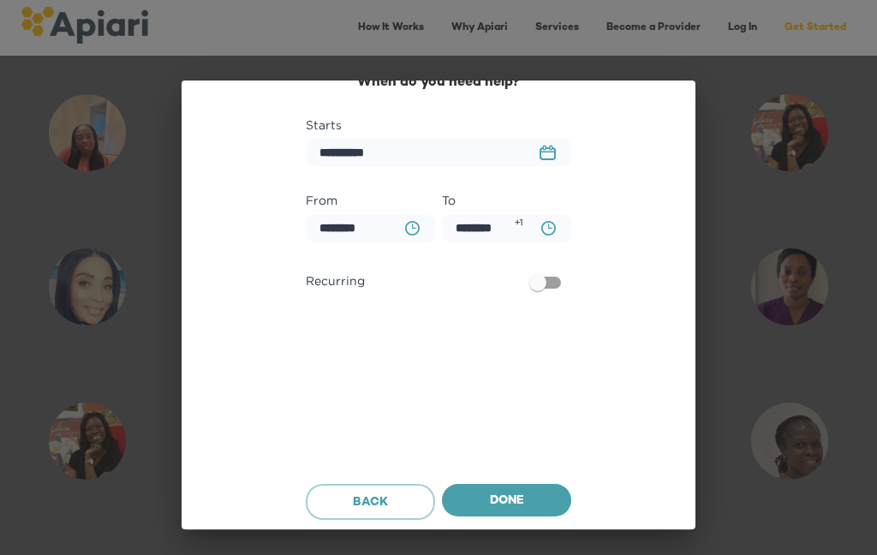
scroll to position [27, 0]
click at [515, 496] on span "Done" at bounding box center [507, 501] width 102 height 21
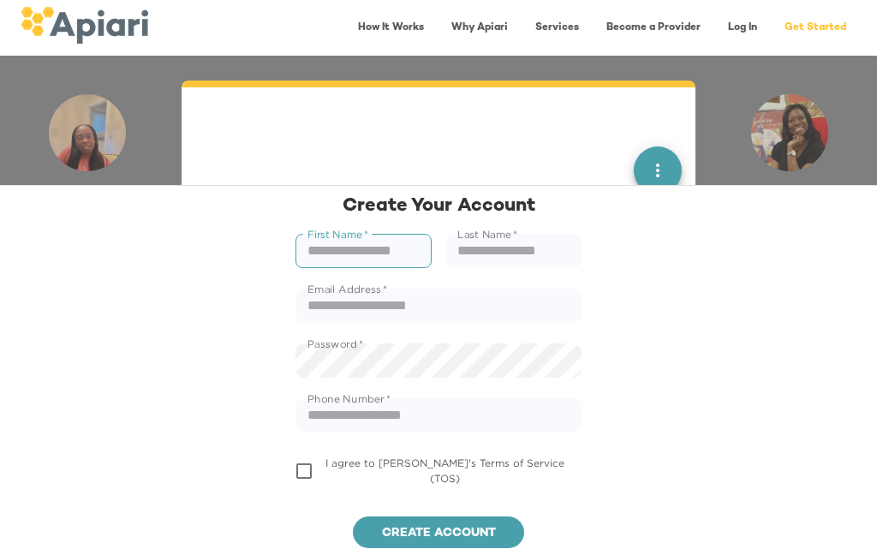
scroll to position [1014, 0]
click at [391, 254] on input "text" at bounding box center [363, 251] width 136 height 34
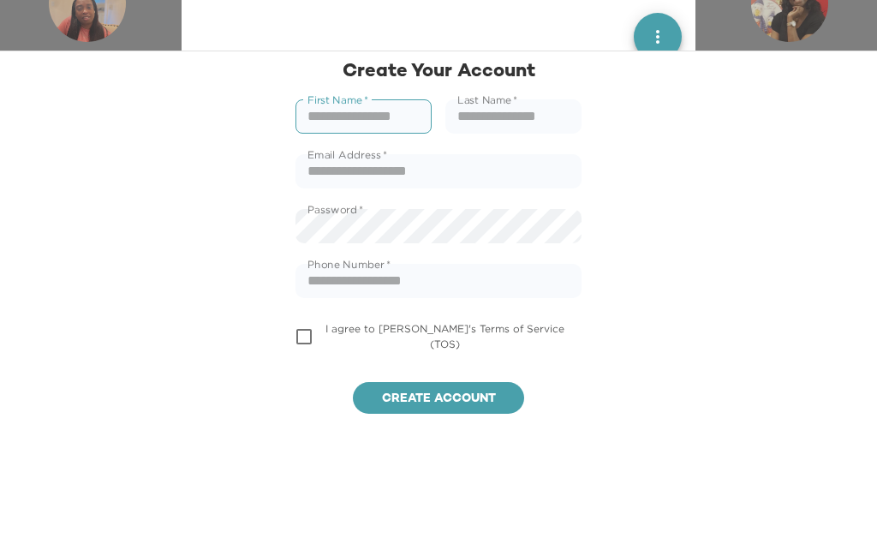
type input "****"
type input "**********"
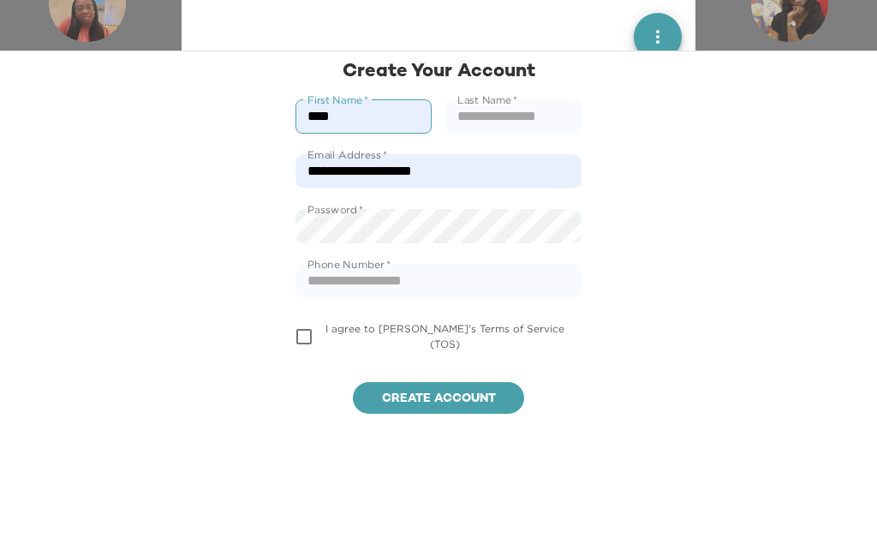
type input "**********"
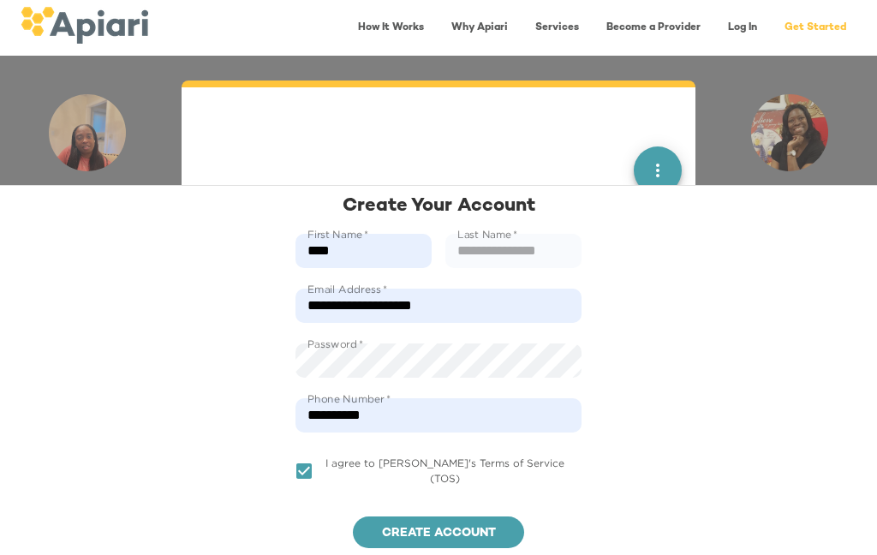
click at [543, 249] on input "text" at bounding box center [513, 251] width 136 height 34
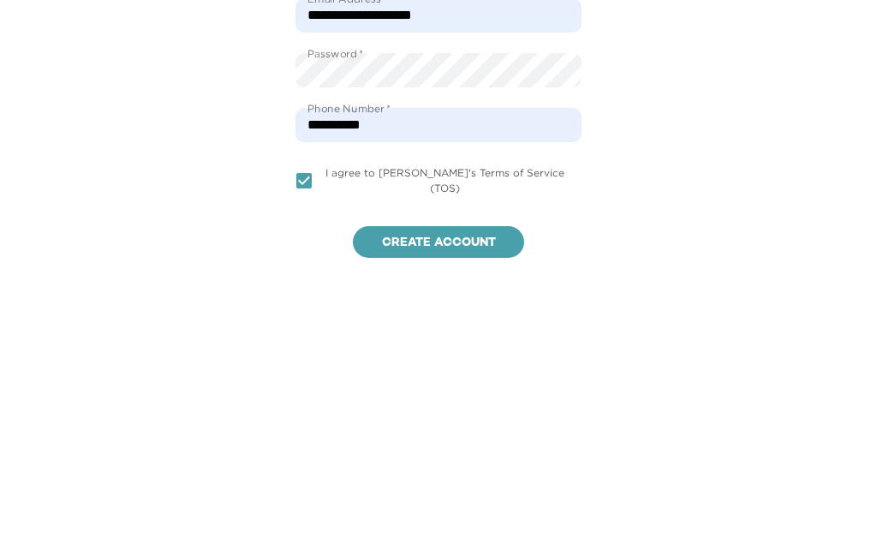
type input "******"
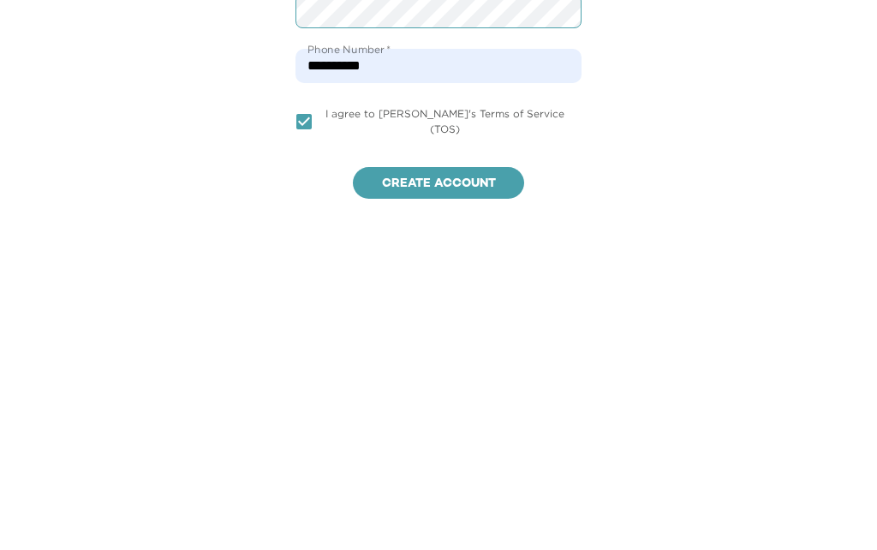
click at [468, 518] on span "Create account" at bounding box center [438, 528] width 144 height 21
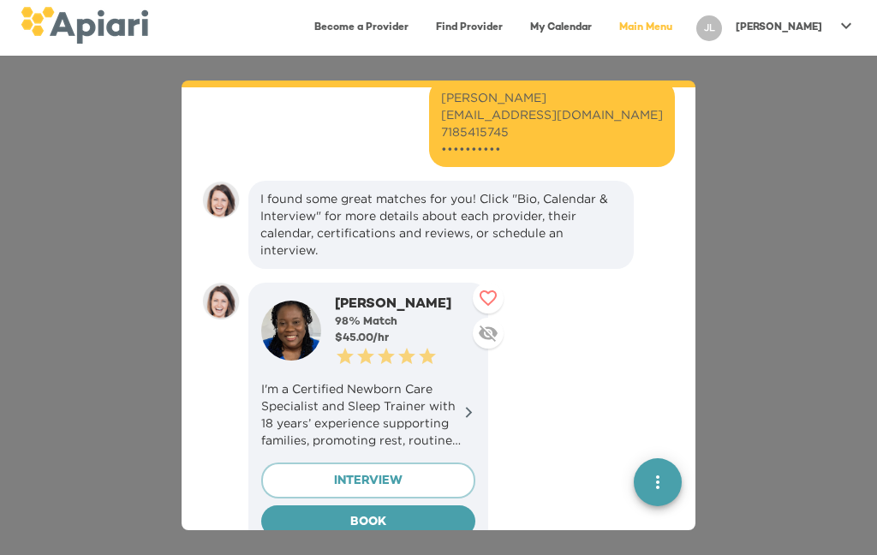
scroll to position [1040, 0]
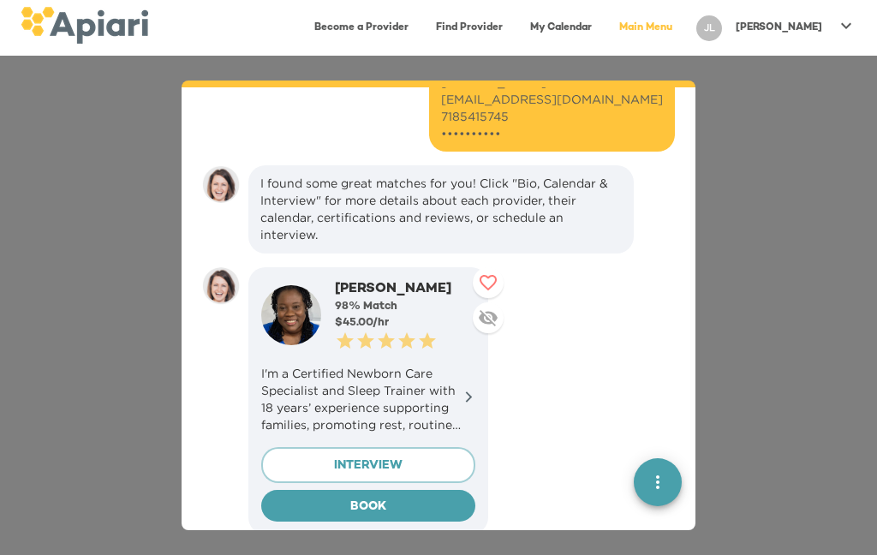
click at [496, 307] on icon at bounding box center [488, 317] width 21 height 21
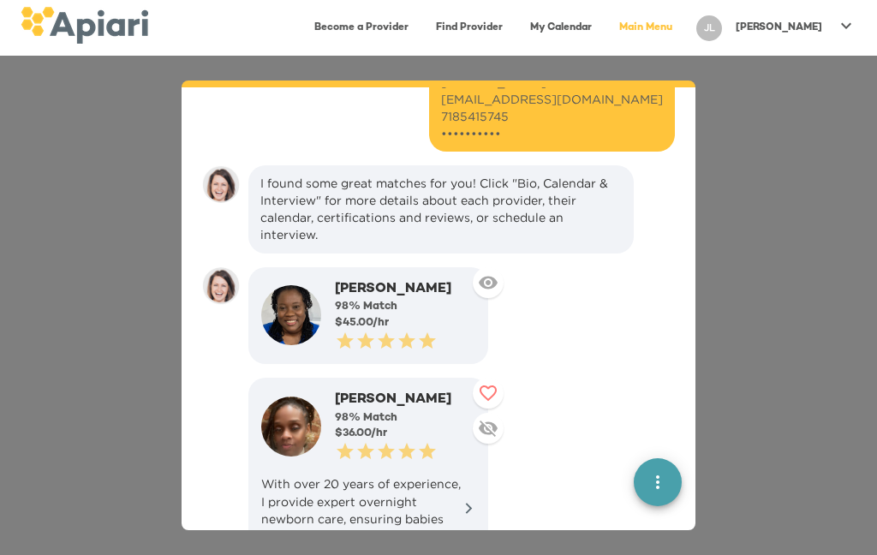
click at [498, 420] on icon at bounding box center [488, 428] width 19 height 16
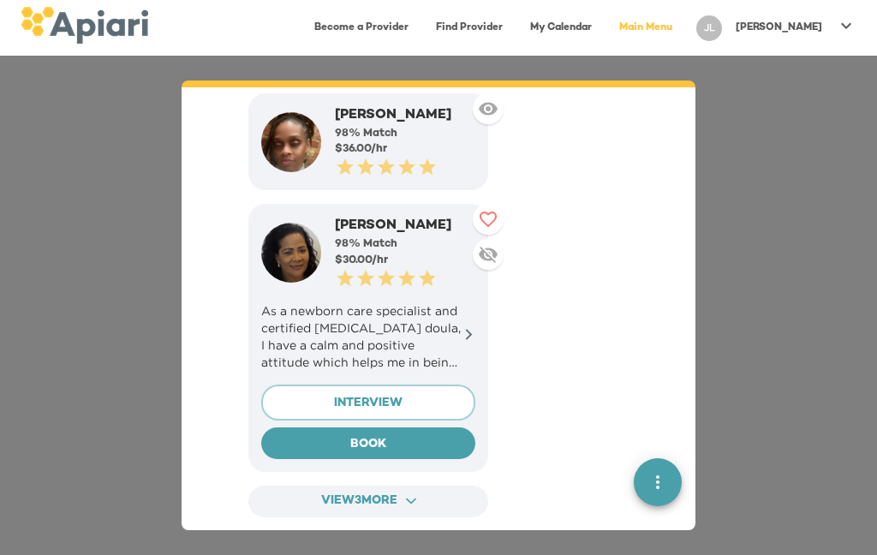
scroll to position [1327, 0]
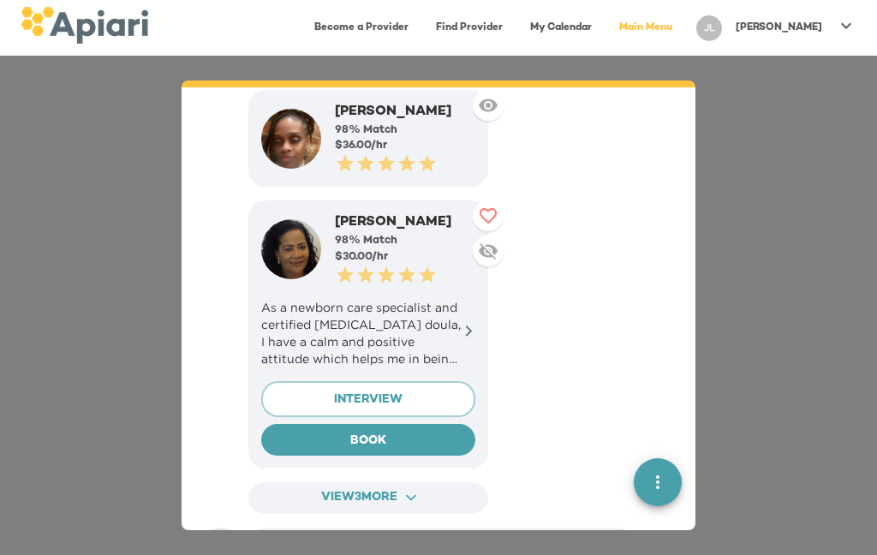
click at [404, 299] on p "As a newborn care specialist and certified postpartum doula, I have a calm and …" at bounding box center [368, 333] width 214 height 69
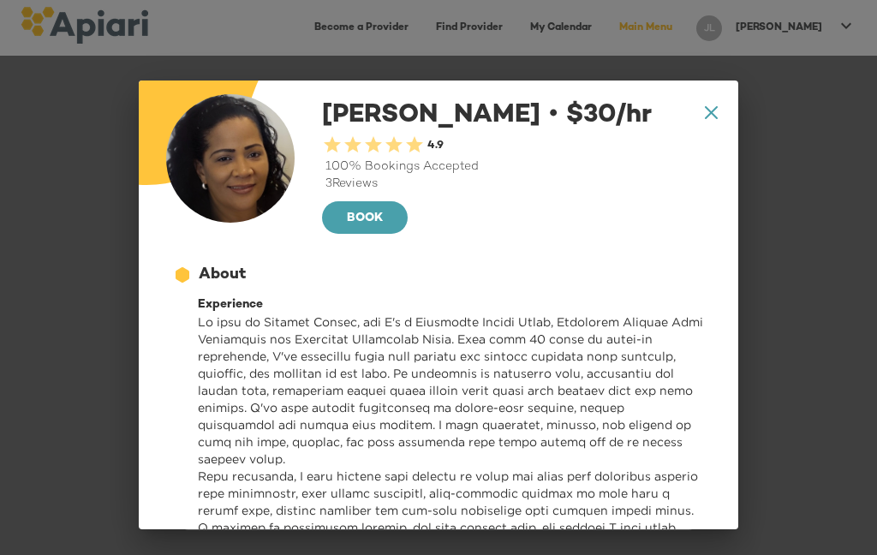
scroll to position [28, 0]
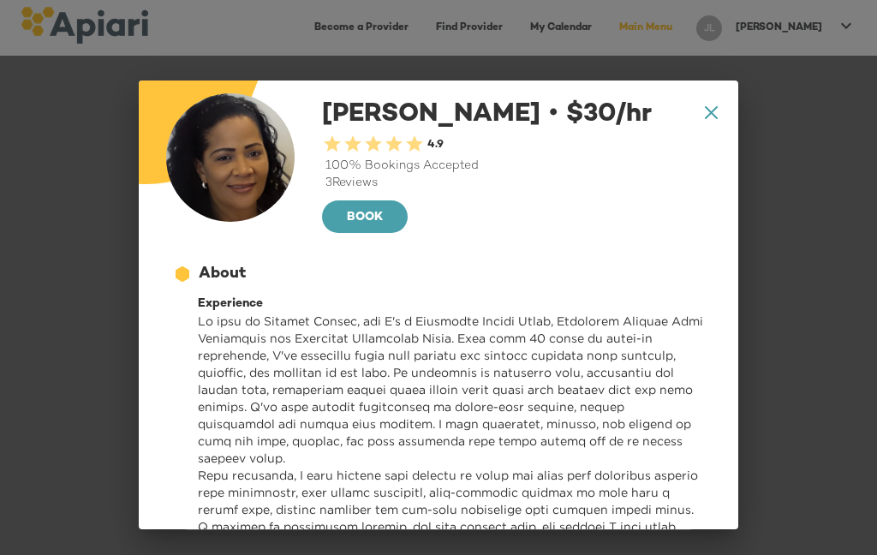
click at [707, 108] on icon at bounding box center [711, 112] width 13 height 13
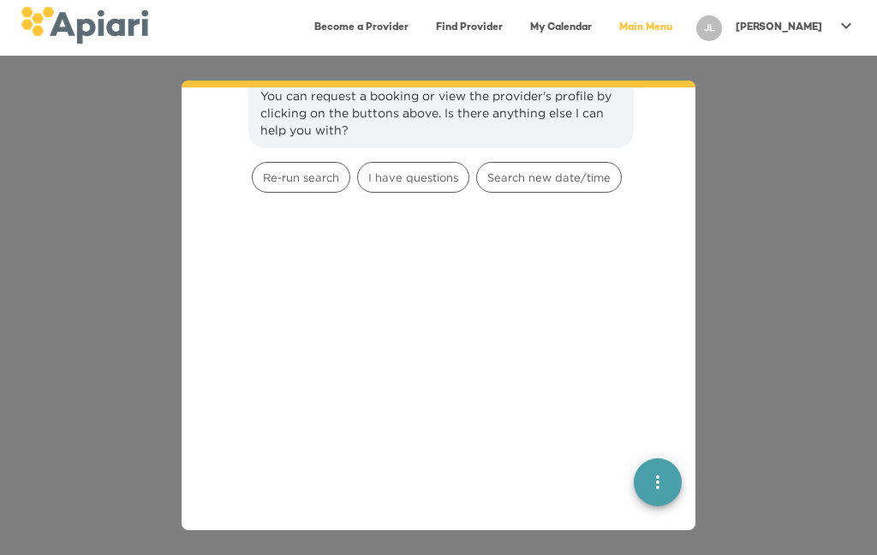
scroll to position [1798, 0]
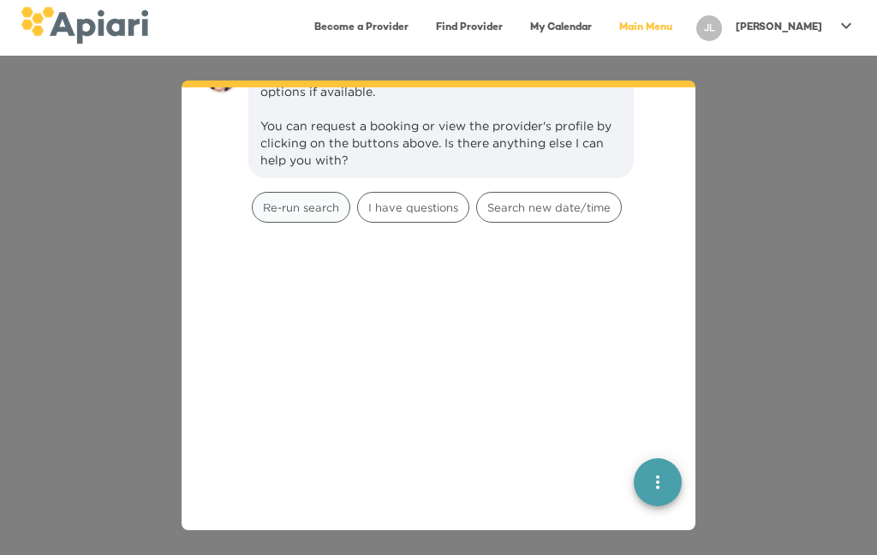
click at [289, 200] on span "Re-run search" at bounding box center [301, 208] width 97 height 16
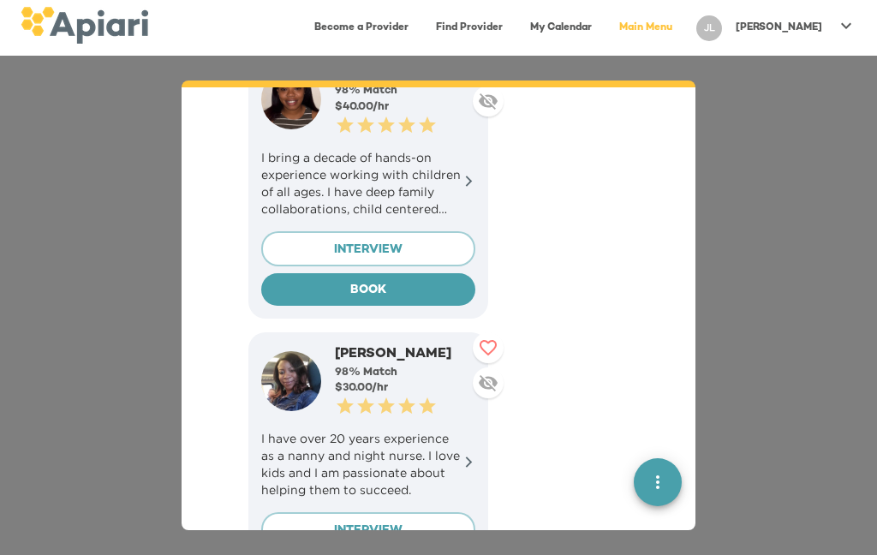
scroll to position [2372, 0]
click at [490, 375] on icon at bounding box center [488, 383] width 19 height 16
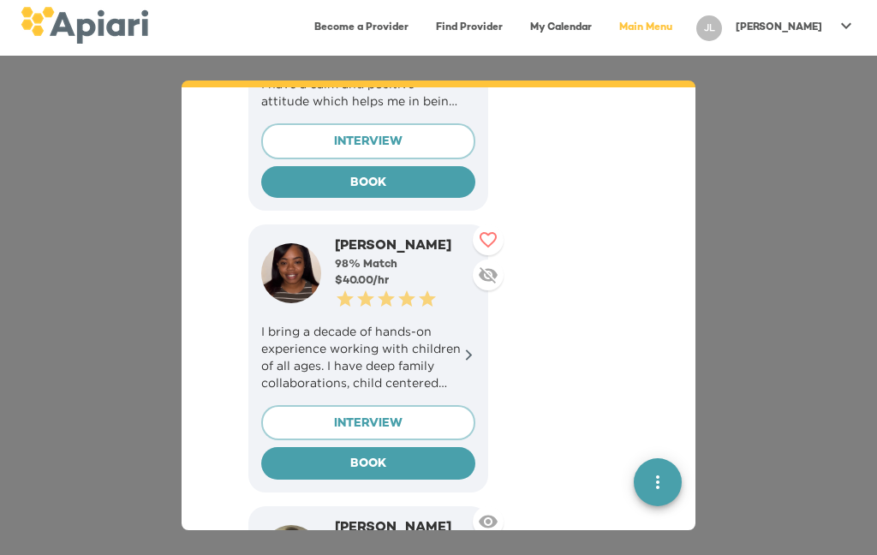
scroll to position [2197, 0]
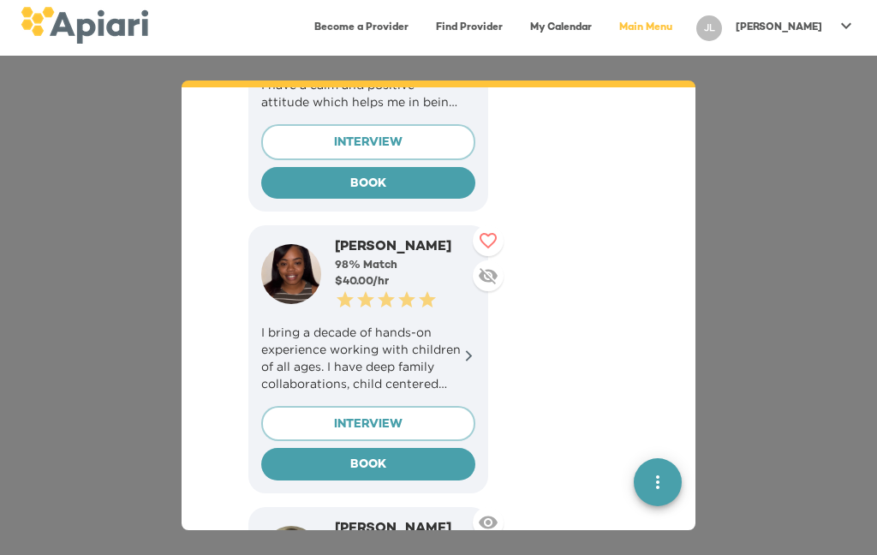
click at [498, 268] on icon at bounding box center [488, 276] width 19 height 16
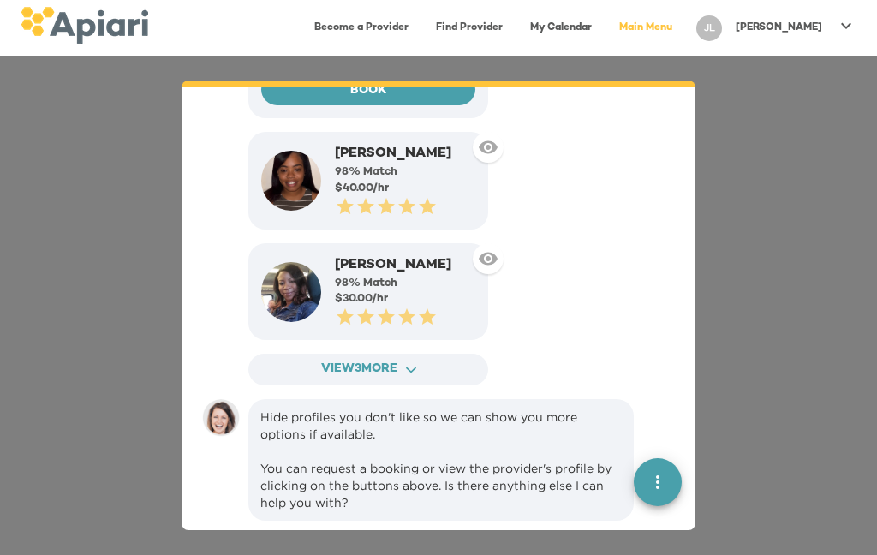
scroll to position [2295, 0]
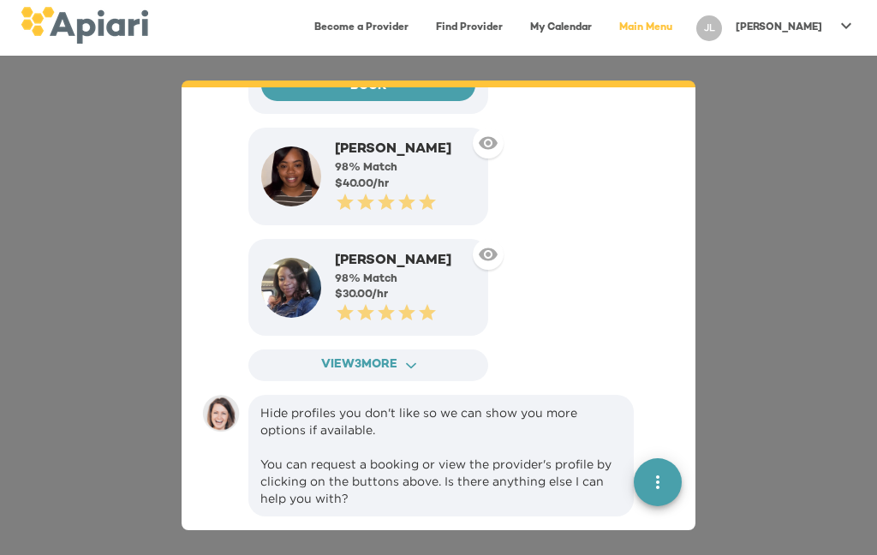
click at [416, 361] on icon "ACAF9A9D-F959-4453-8A96-698DF63F3F06 Created with sketchtool." at bounding box center [411, 366] width 10 height 10
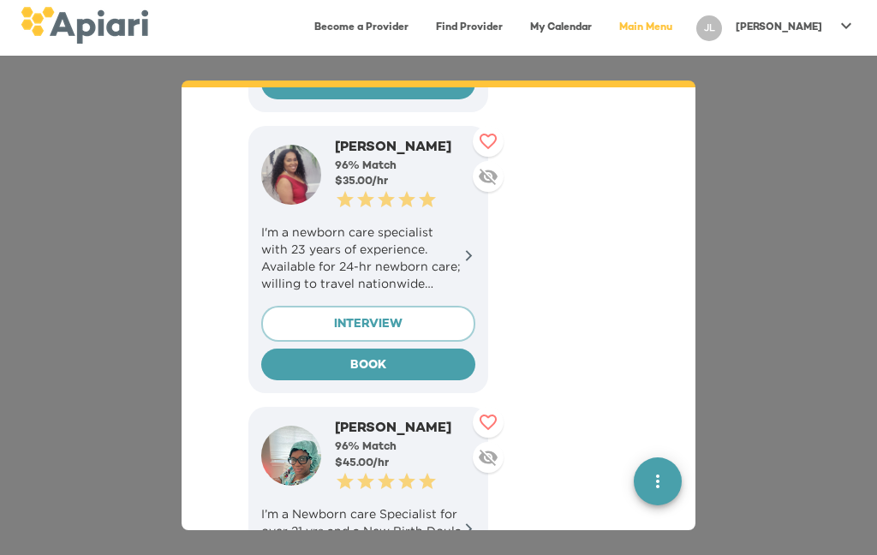
scroll to position [2806, 0]
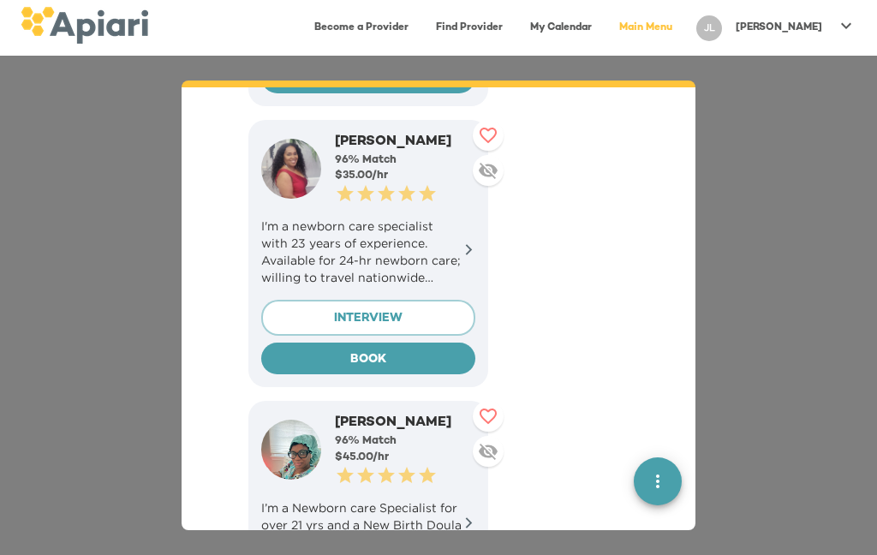
click at [498, 444] on icon at bounding box center [488, 452] width 19 height 16
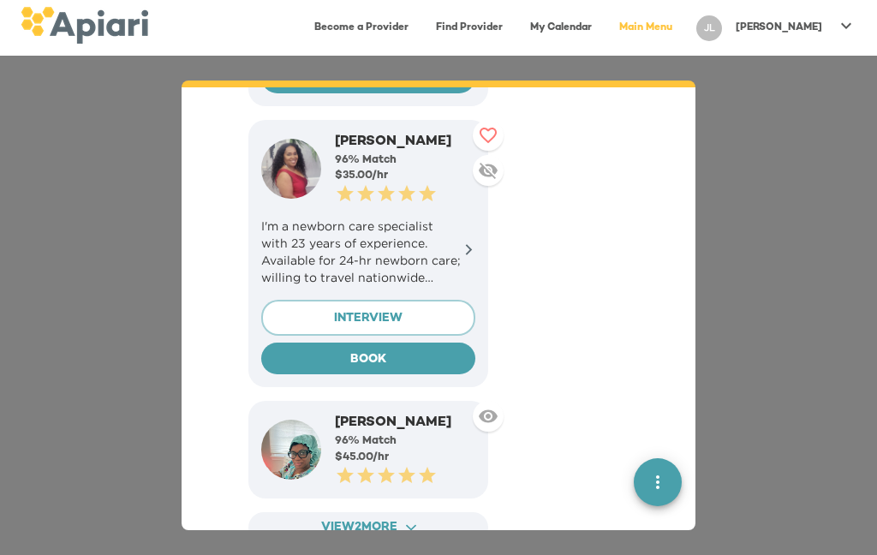
click at [498, 160] on icon at bounding box center [488, 170] width 21 height 21
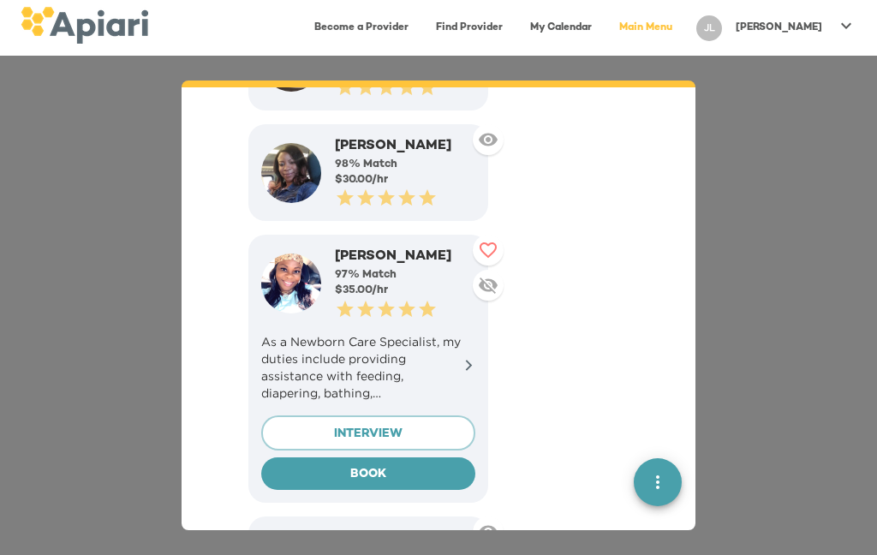
scroll to position [2410, 0]
click at [498, 277] on icon at bounding box center [488, 285] width 19 height 16
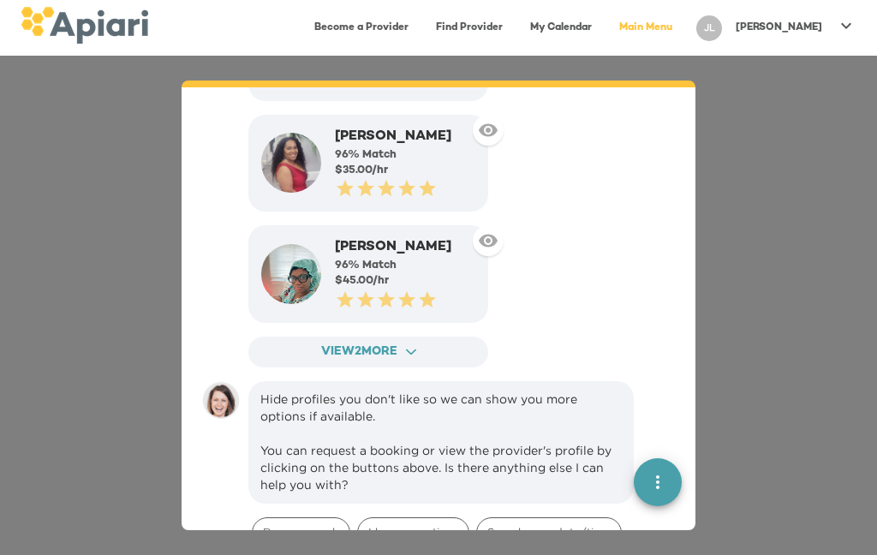
scroll to position [2642, 0]
click at [412, 346] on icon "ACAF9A9D-F959-4453-8A96-698DF63F3F06 Created with sketchtool." at bounding box center [411, 351] width 10 height 10
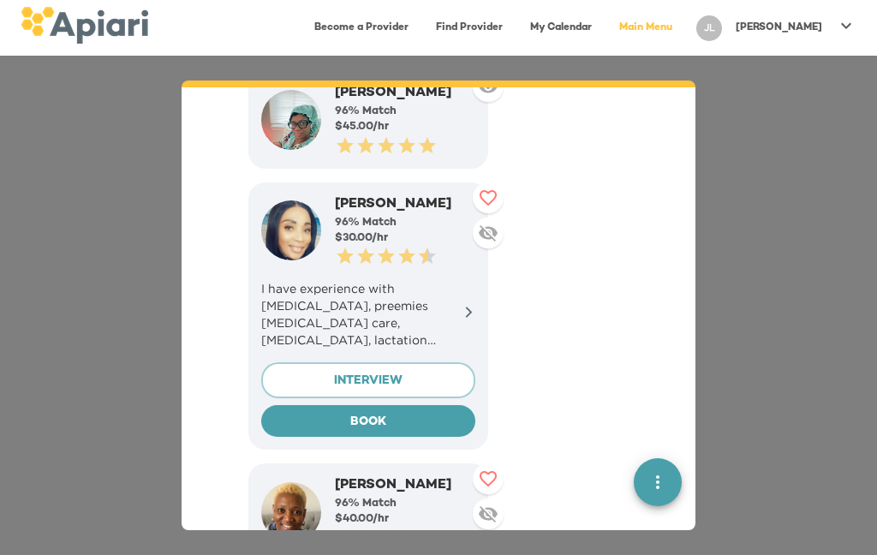
scroll to position [2795, 0]
click at [493, 225] on icon at bounding box center [488, 233] width 19 height 16
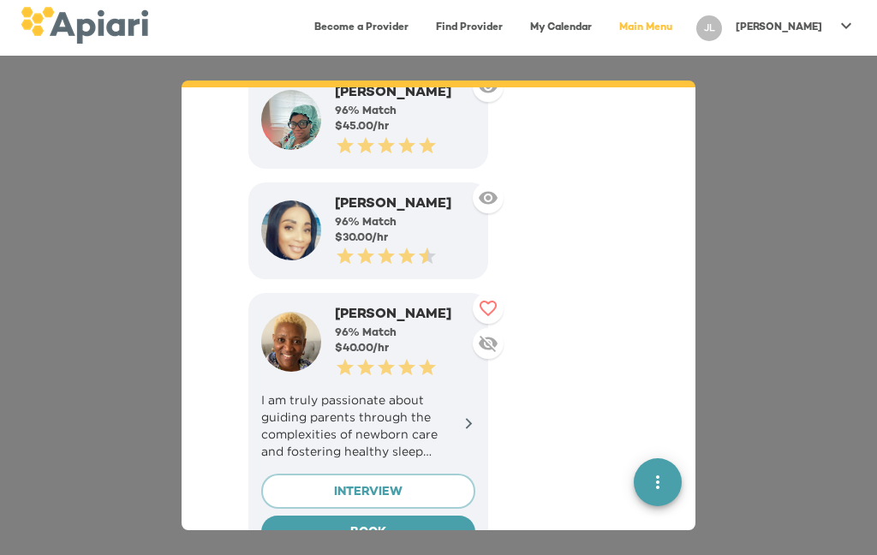
click at [496, 333] on icon at bounding box center [488, 343] width 21 height 21
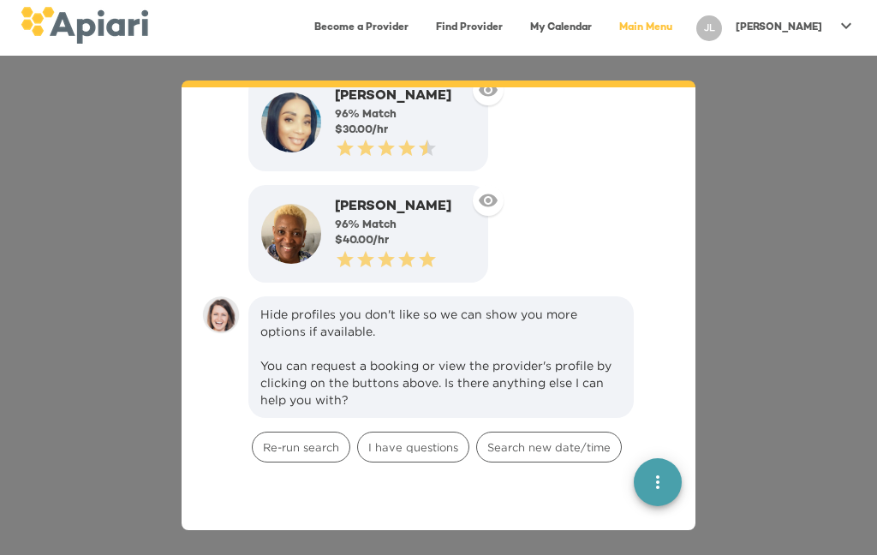
scroll to position [2903, 0]
click at [314, 439] on span "Re-run search" at bounding box center [301, 447] width 97 height 16
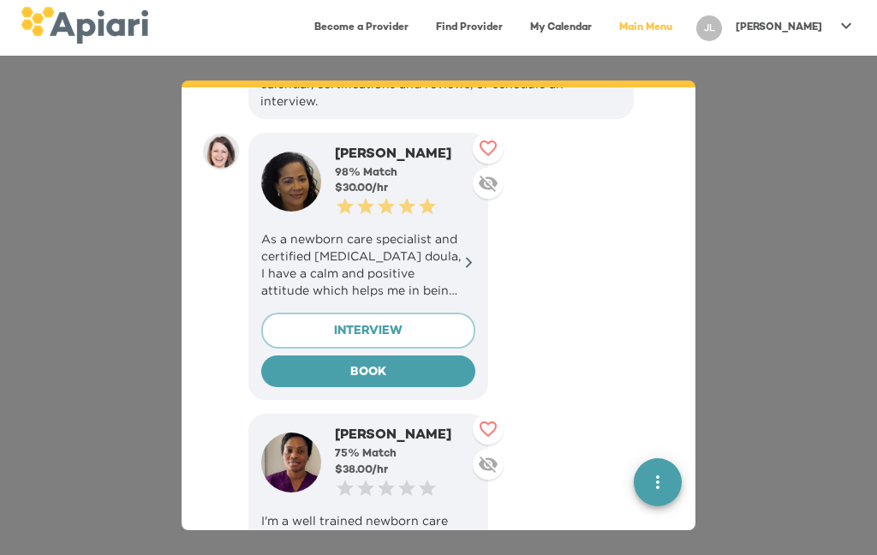
scroll to position [3358, 0]
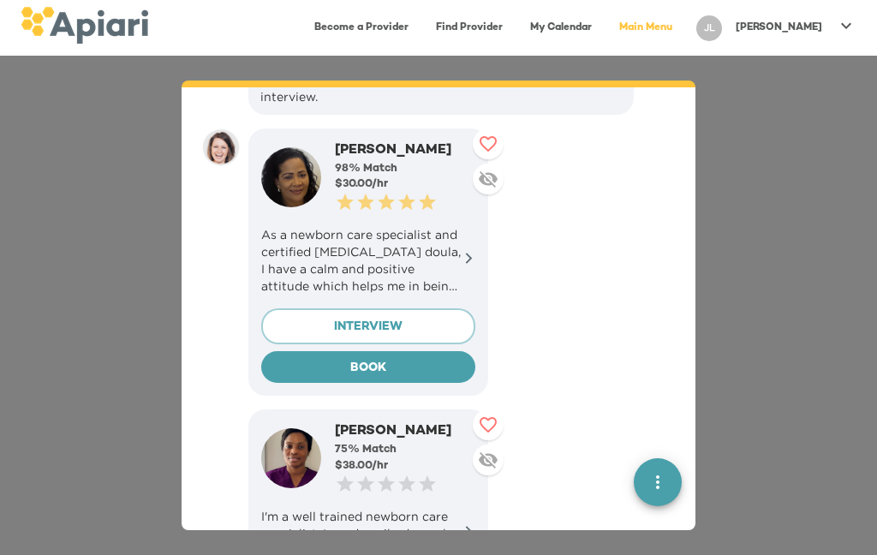
click at [498, 452] on icon at bounding box center [488, 460] width 19 height 16
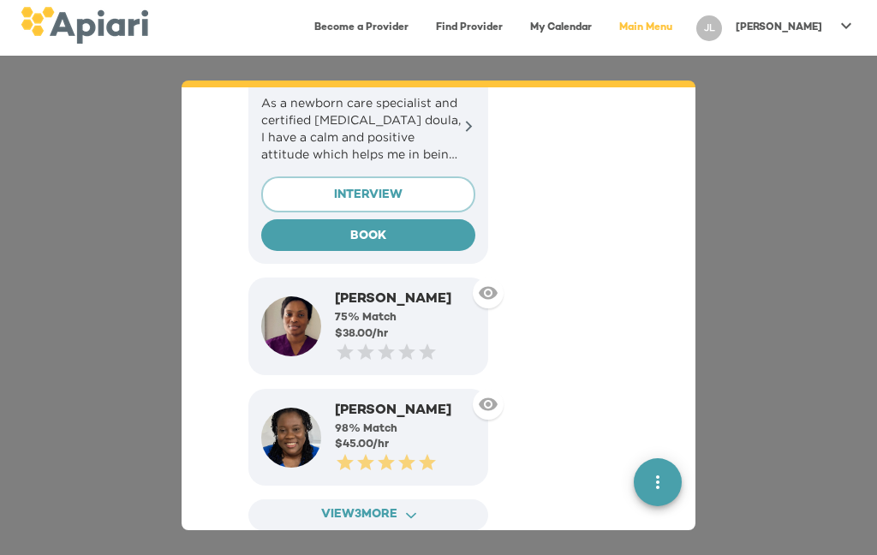
scroll to position [3490, 0]
click at [498, 396] on icon at bounding box center [488, 402] width 19 height 13
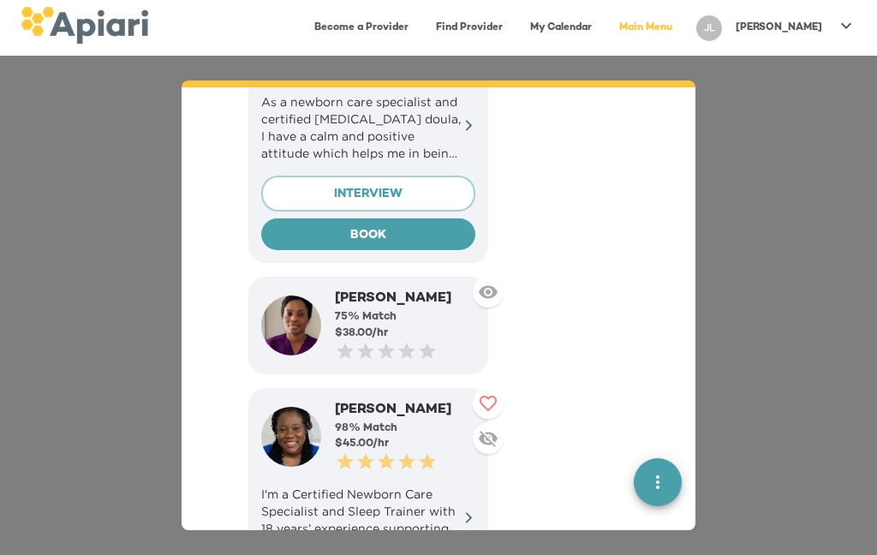
click at [495, 431] on icon at bounding box center [488, 439] width 19 height 16
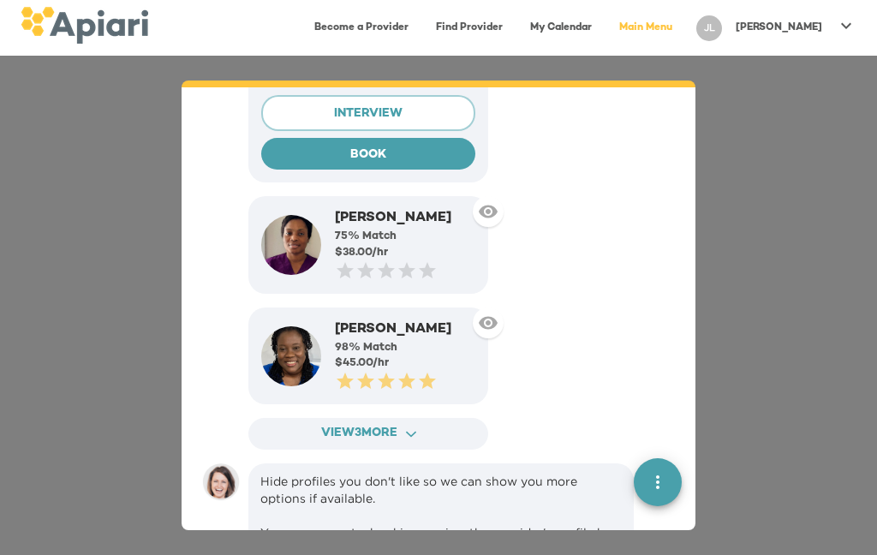
scroll to position [3572, 0]
click at [414, 428] on icon "ACAF9A9D-F959-4453-8A96-698DF63F3F06 Created with sketchtool." at bounding box center [411, 433] width 10 height 10
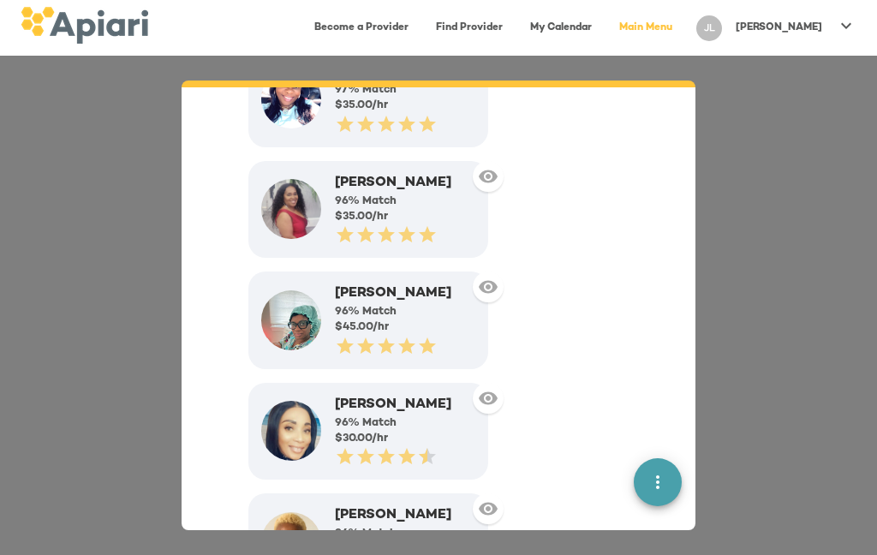
scroll to position [2589, 0]
